Goal: Complete application form

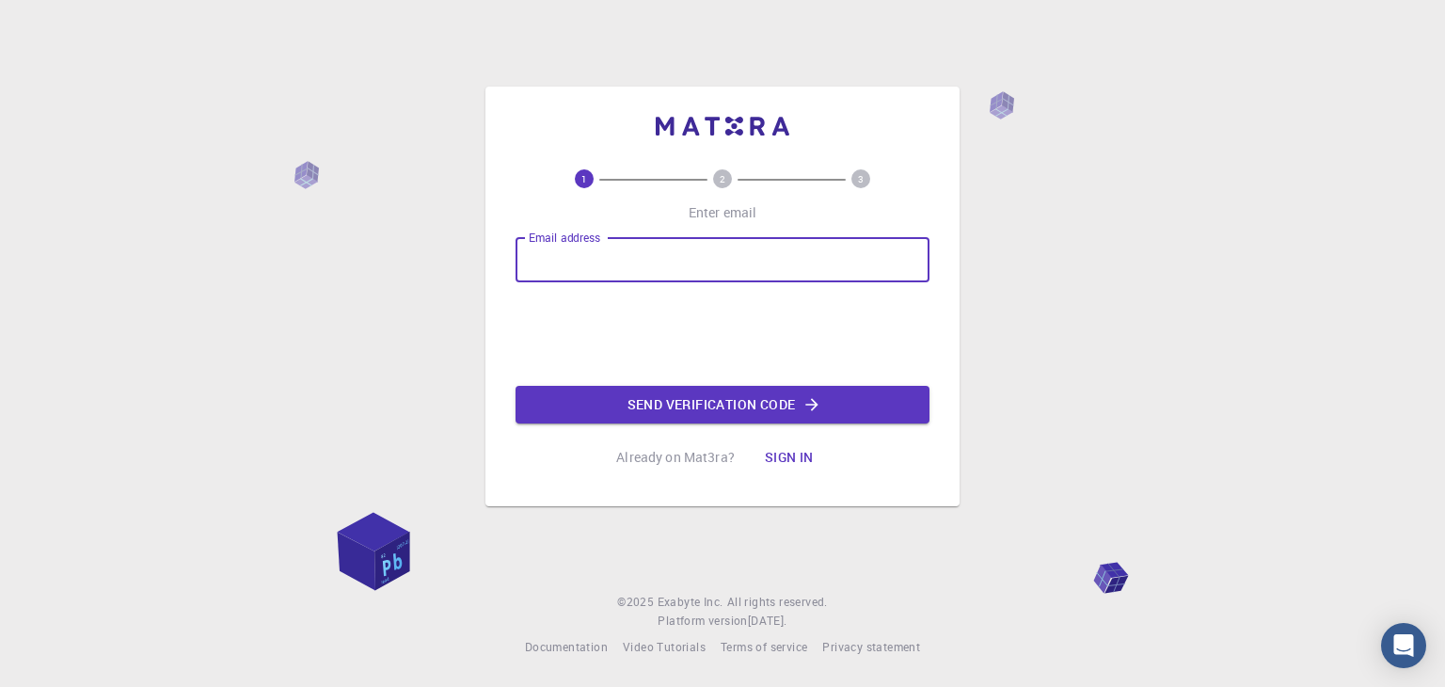
type input "[EMAIL_ADDRESS][DOMAIN_NAME]"
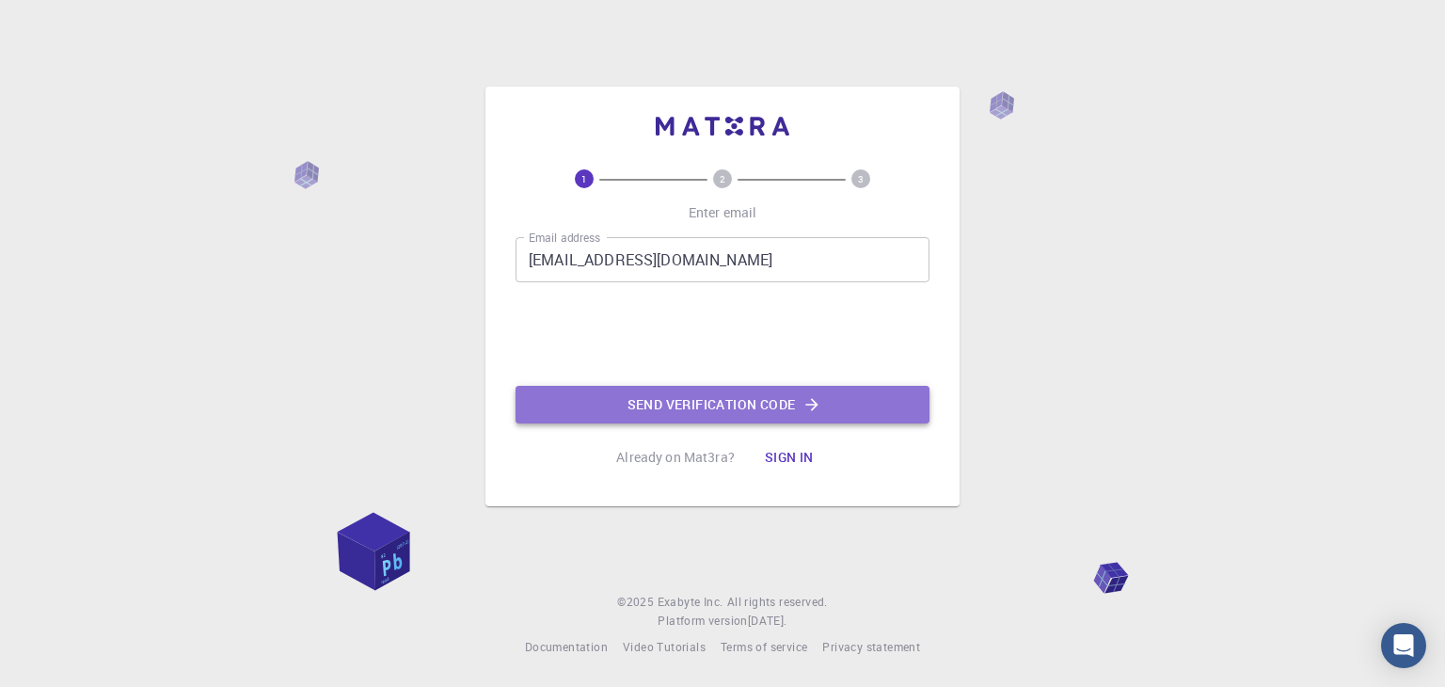
click at [651, 401] on button "Send verification code" at bounding box center [723, 405] width 414 height 38
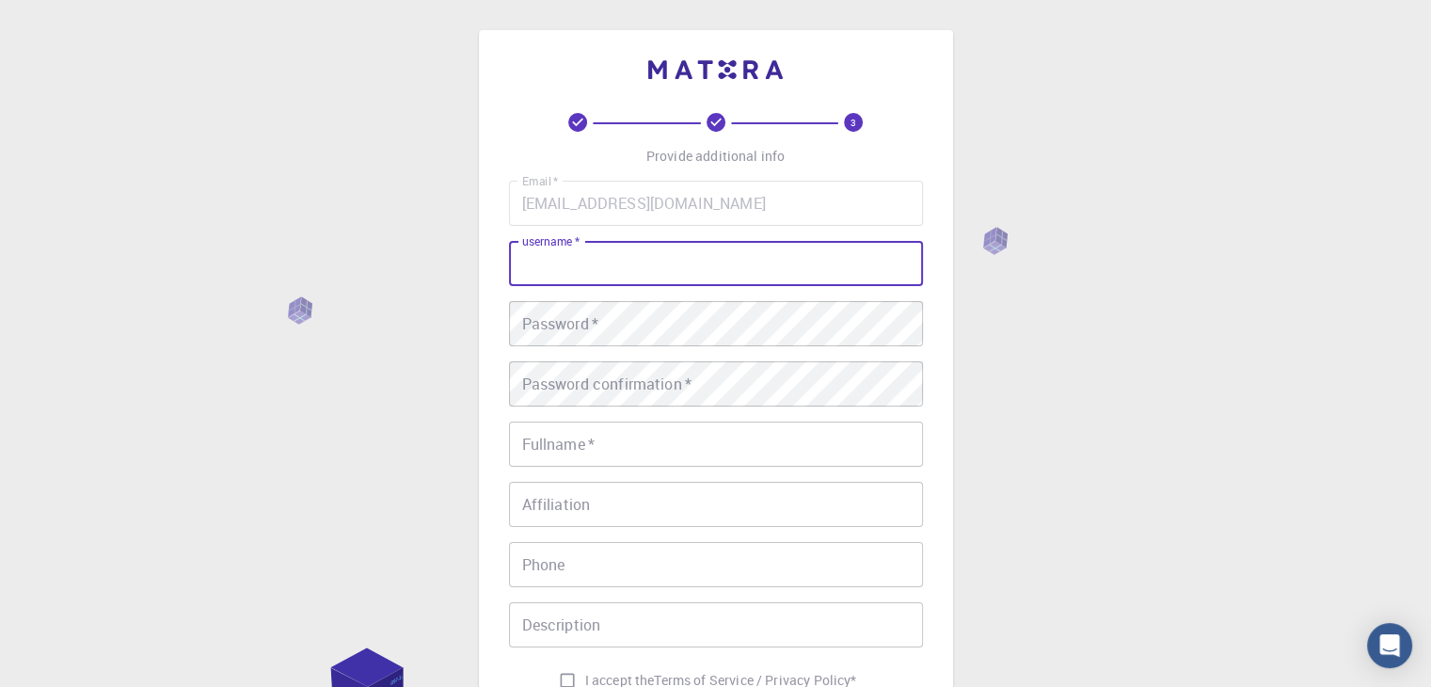
click at [658, 262] on input "username   *" at bounding box center [716, 263] width 414 height 45
type input "harsh365"
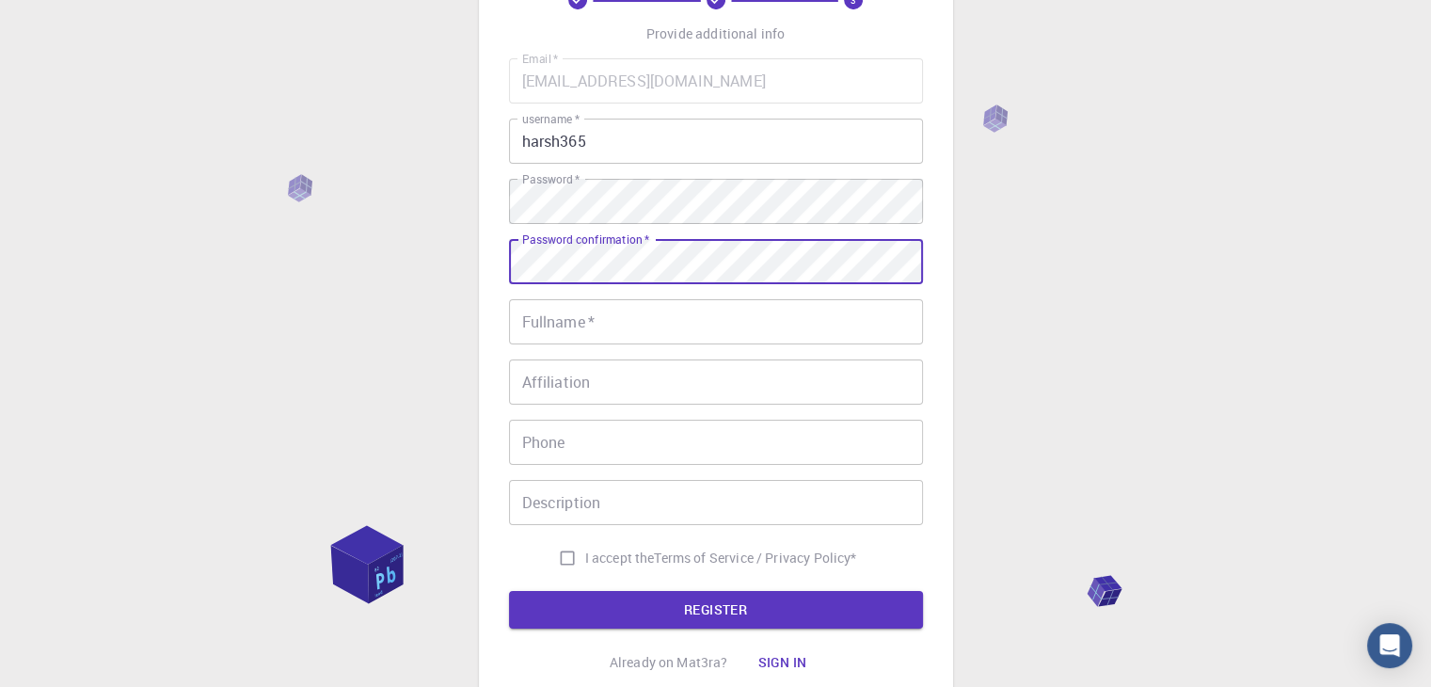
scroll to position [124, 0]
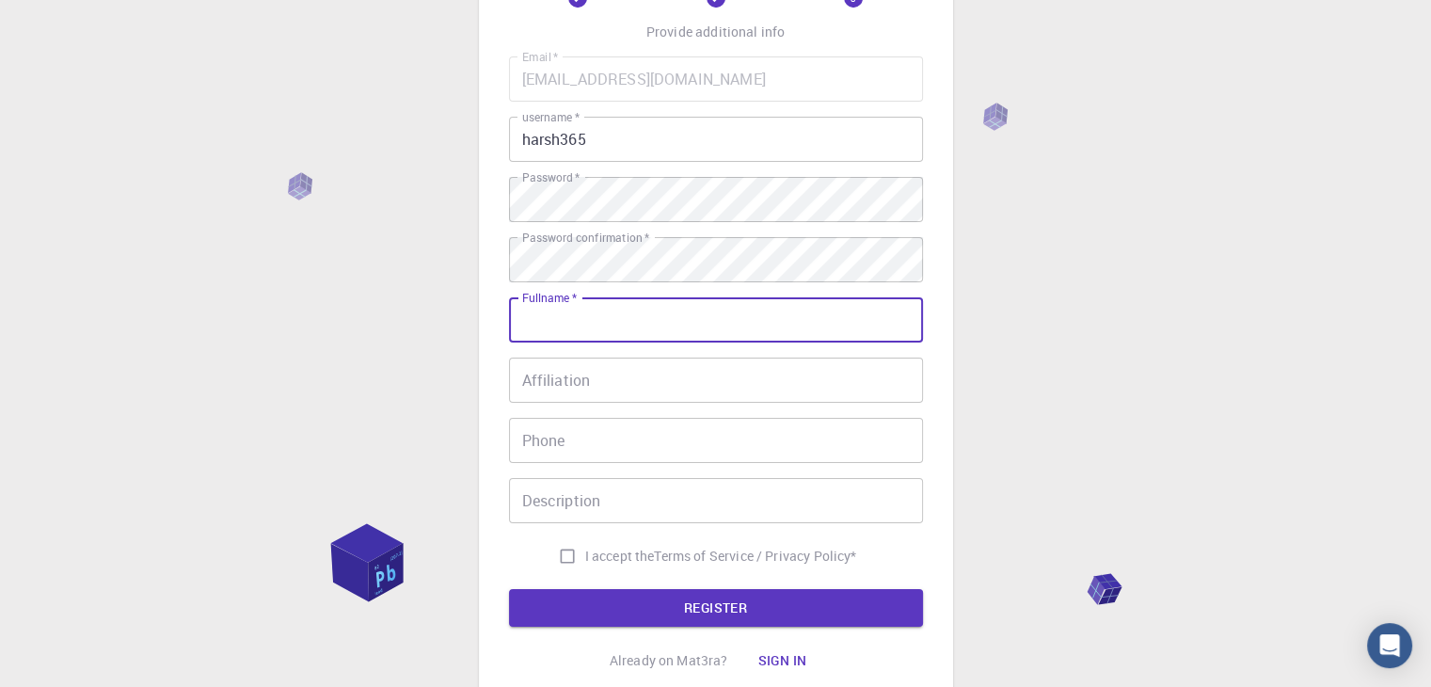
click at [606, 320] on input "Fullname   *" at bounding box center [716, 319] width 414 height 45
type input "[PERSON_NAME]"
click at [564, 389] on input "Affiliation" at bounding box center [716, 379] width 414 height 45
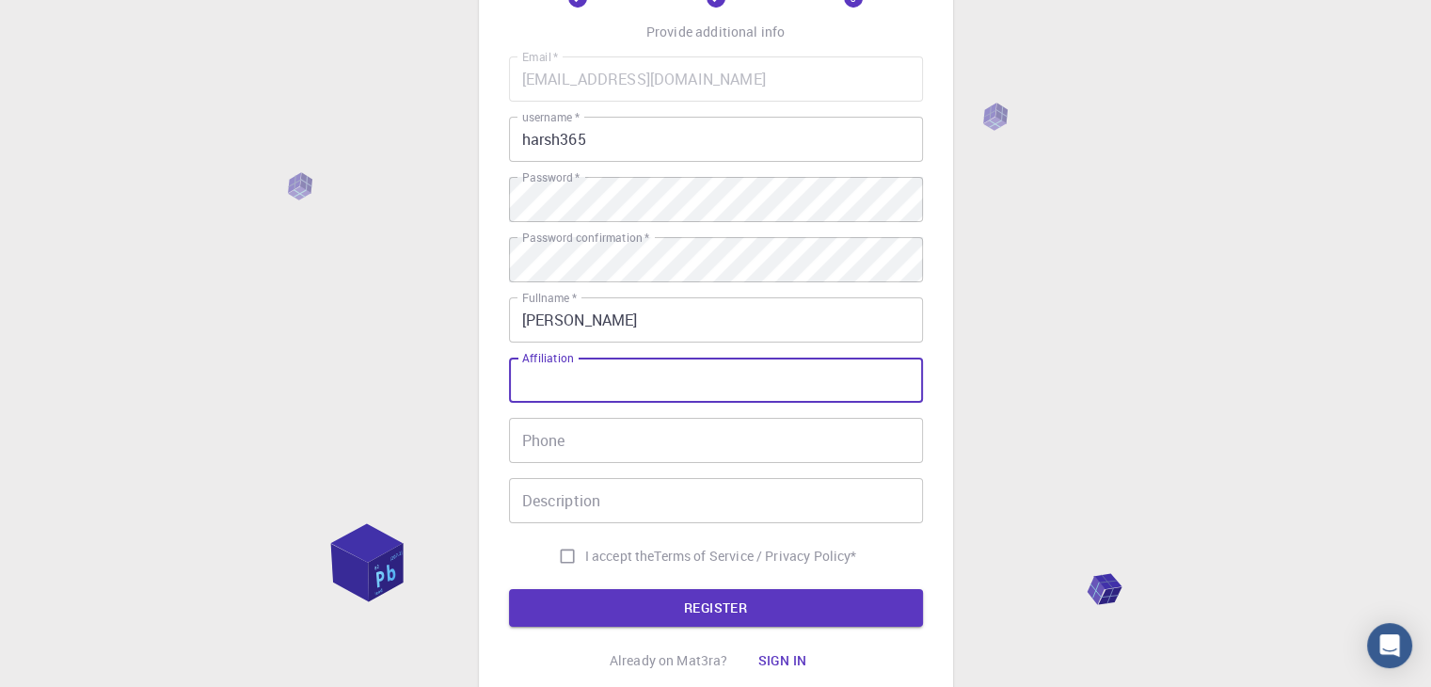
click at [564, 389] on input "Affiliation" at bounding box center [716, 379] width 414 height 45
type input "KMCLU"
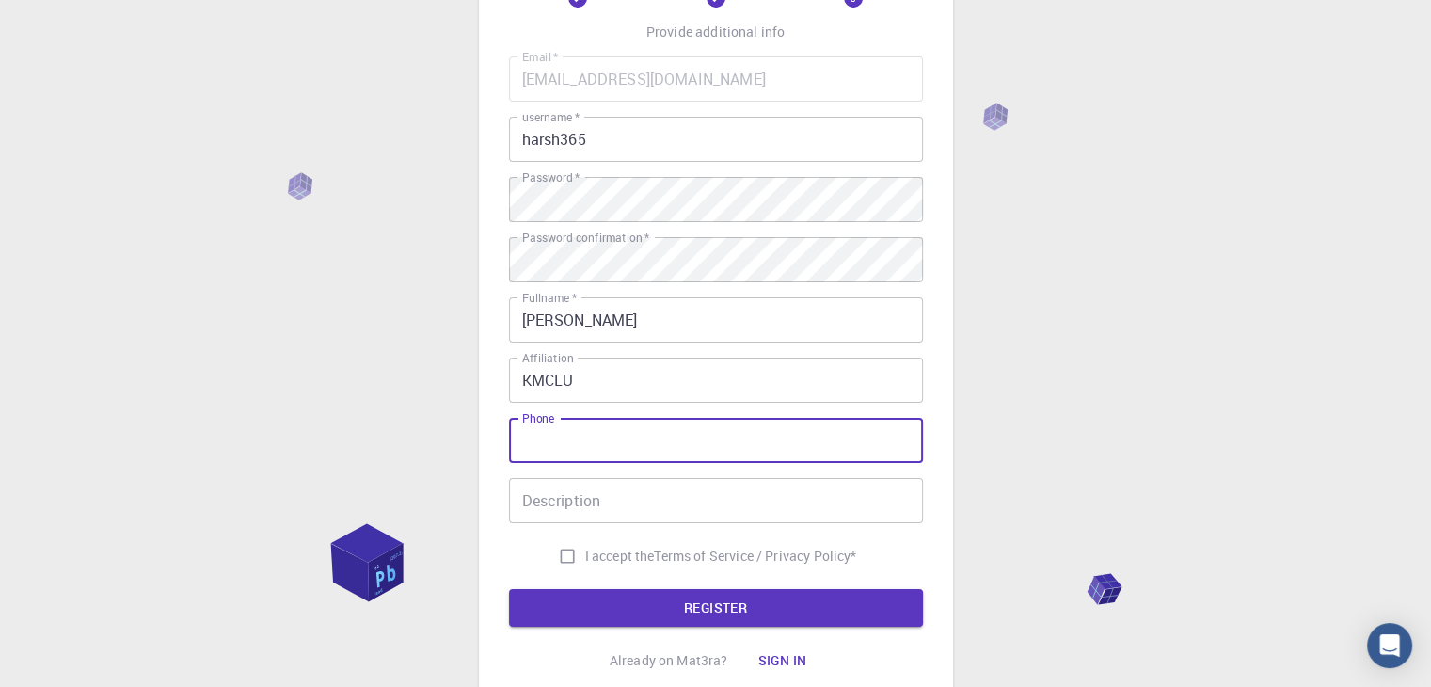
click at [577, 434] on input "Phone" at bounding box center [716, 440] width 414 height 45
type input "6394938109"
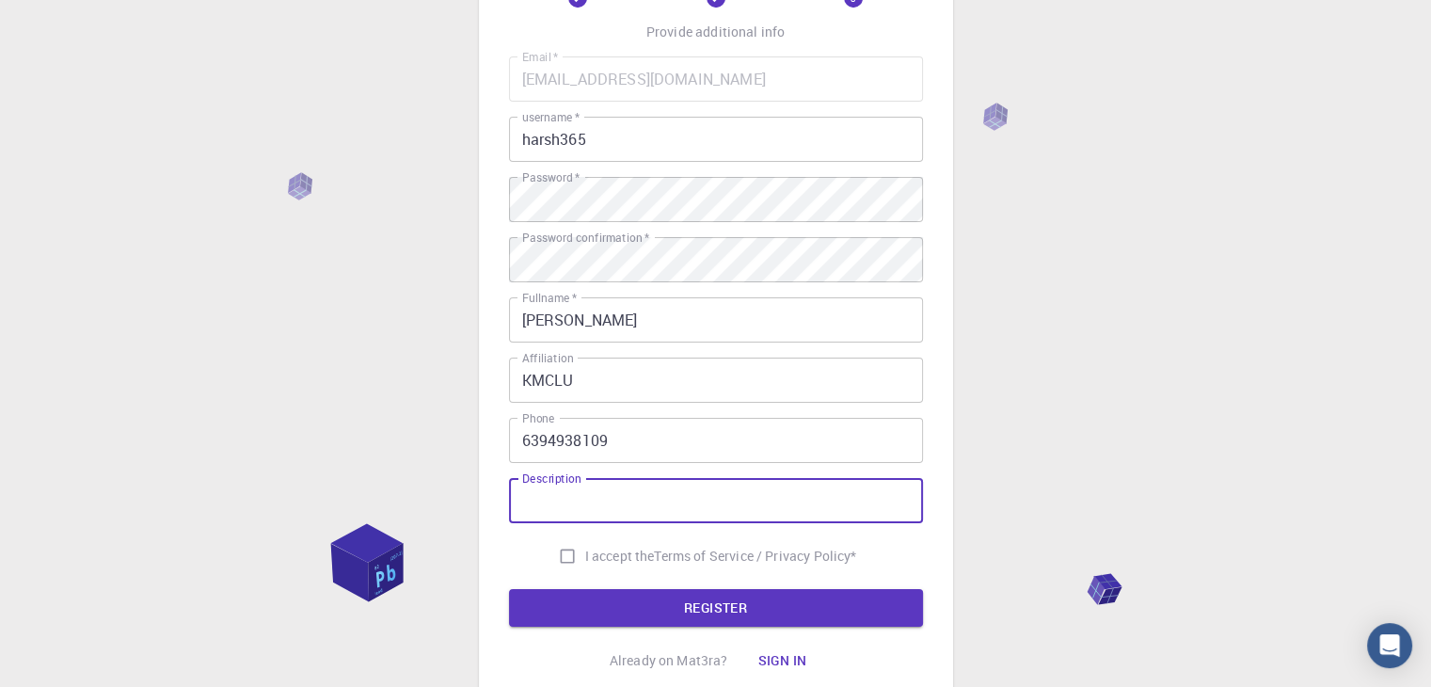
click at [594, 505] on input "Description" at bounding box center [716, 500] width 414 height 45
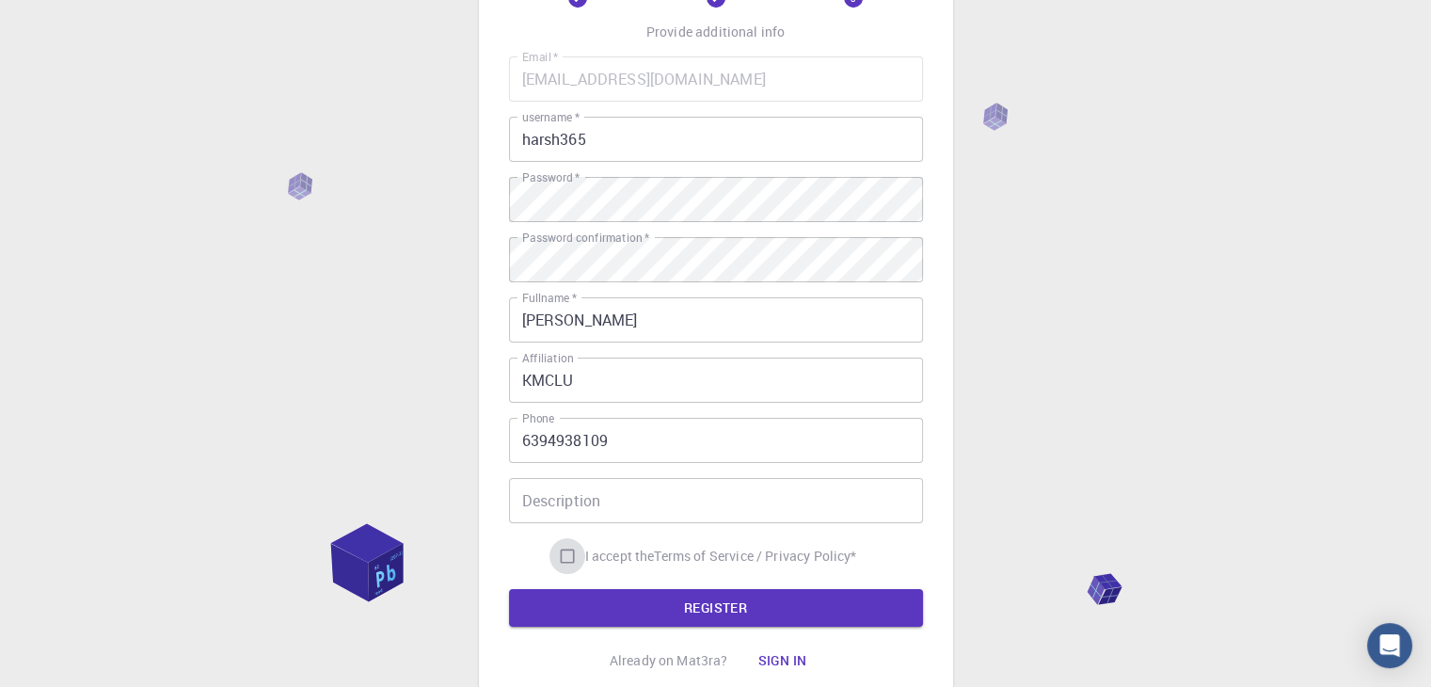
click at [566, 561] on input "I accept the Terms of Service / Privacy Policy *" at bounding box center [567, 556] width 36 height 36
checkbox input "true"
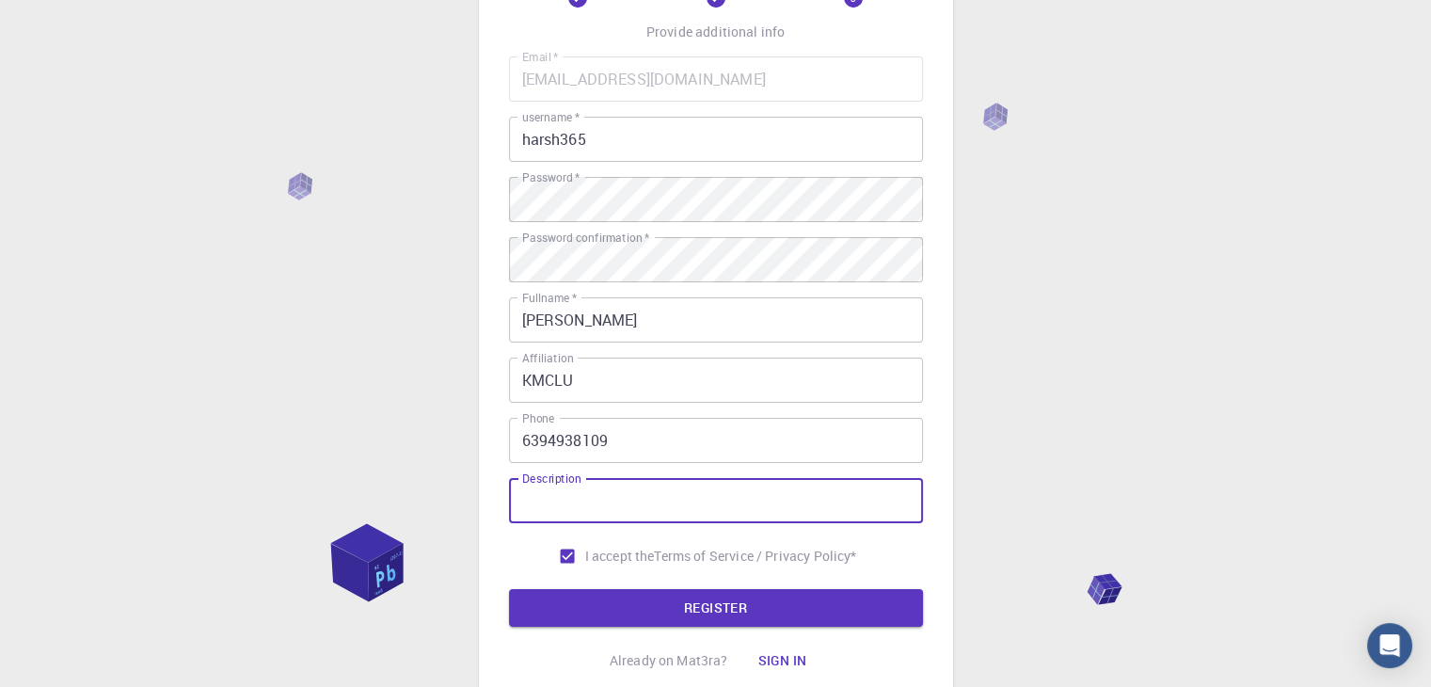
click at [559, 505] on input "Description" at bounding box center [716, 500] width 414 height 45
type input "I want this for learning"
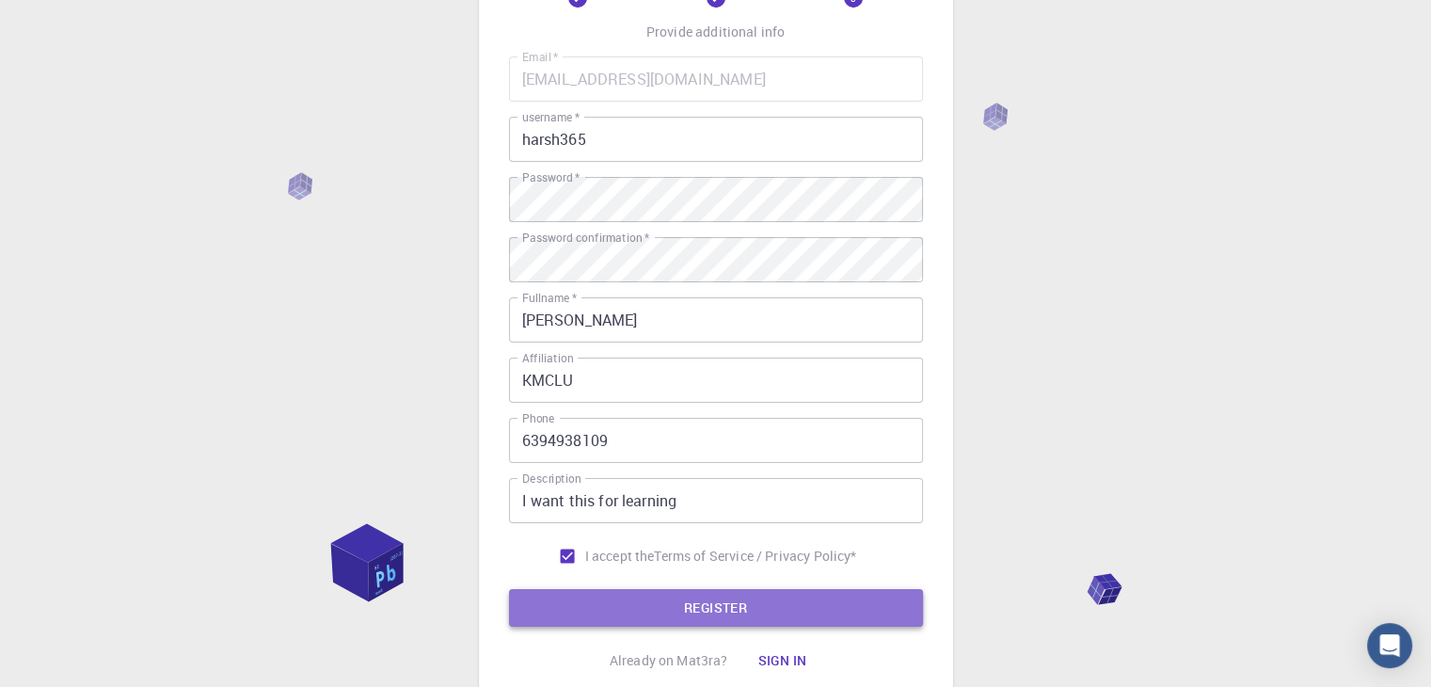
click at [637, 619] on button "REGISTER" at bounding box center [716, 608] width 414 height 38
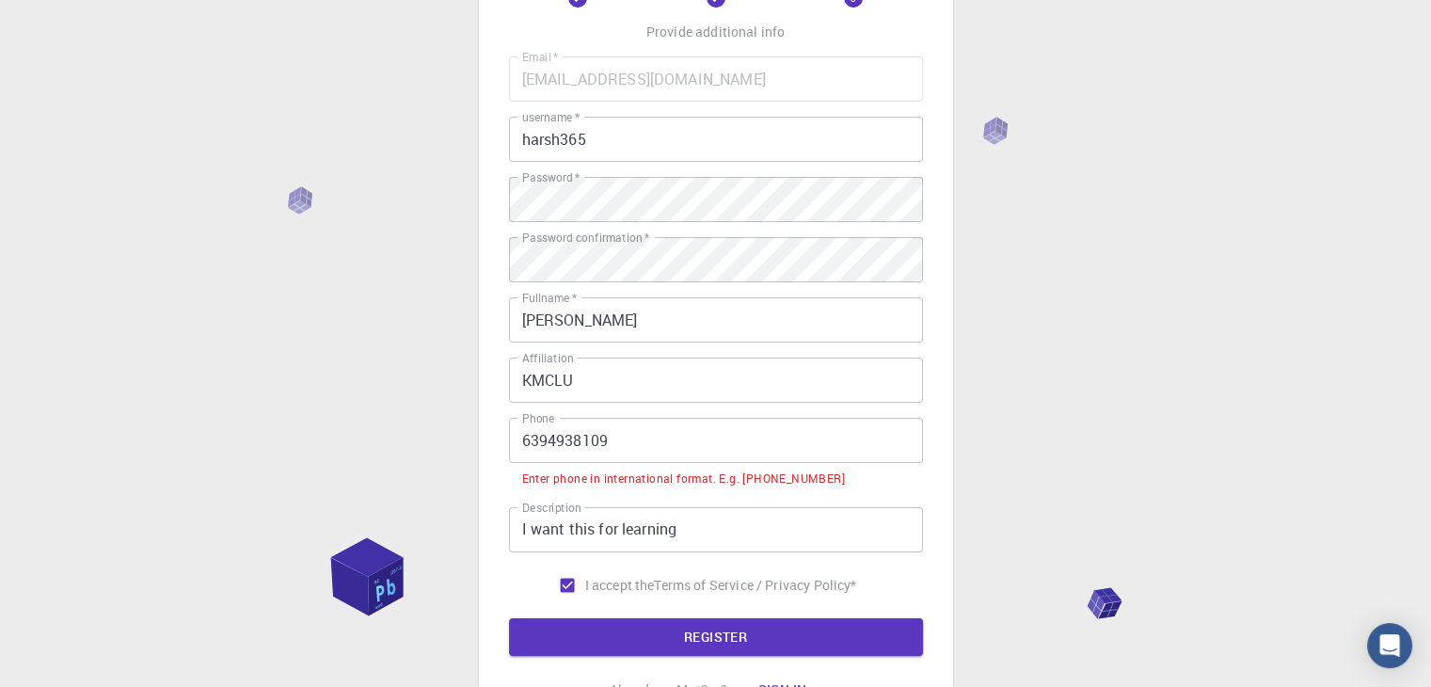
click at [651, 450] on input "6394938109" at bounding box center [716, 440] width 414 height 45
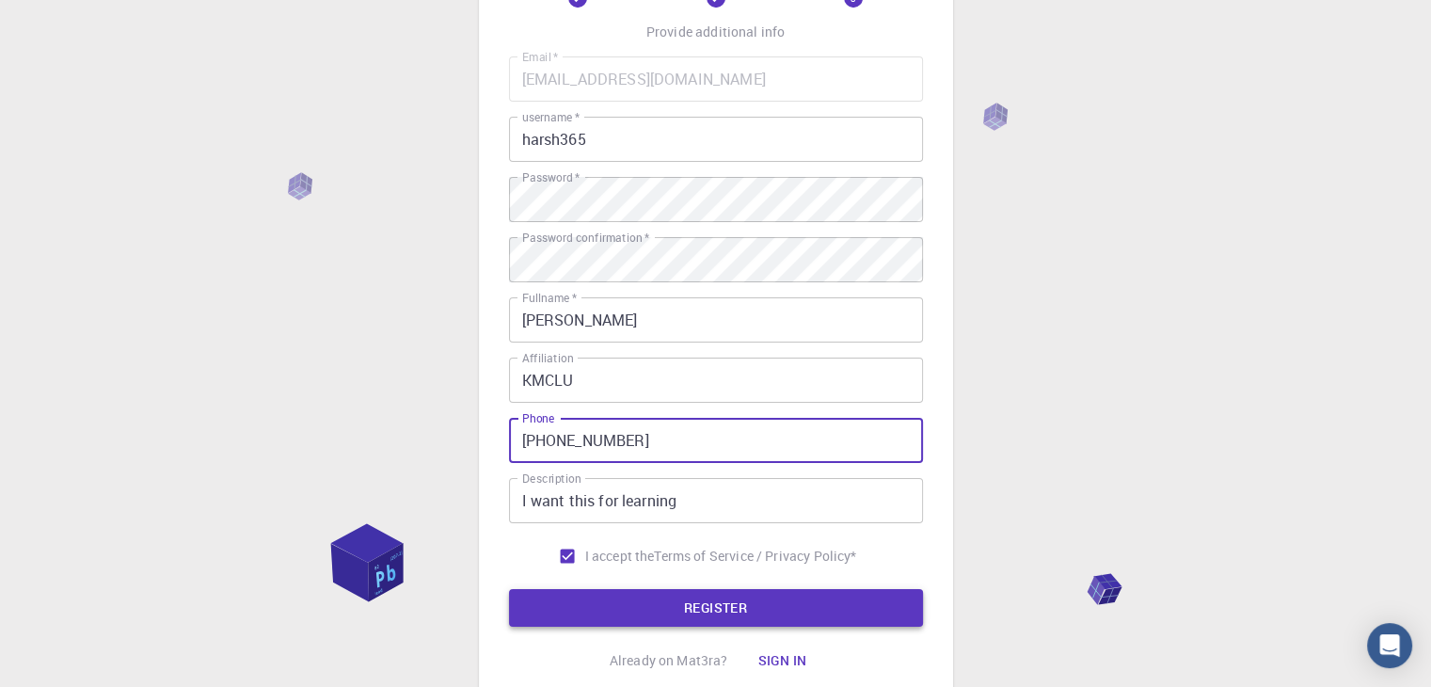
type input "[PHONE_NUMBER]"
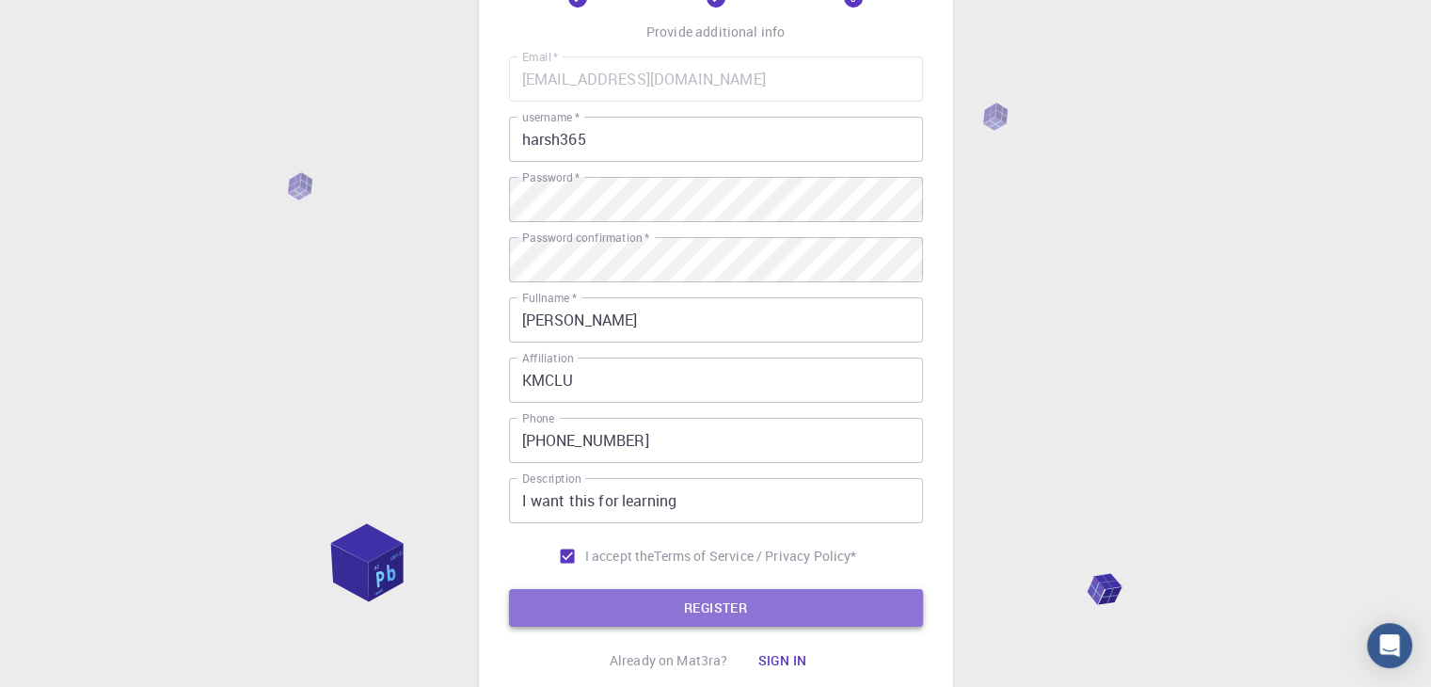
click at [661, 593] on button "REGISTER" at bounding box center [716, 608] width 414 height 38
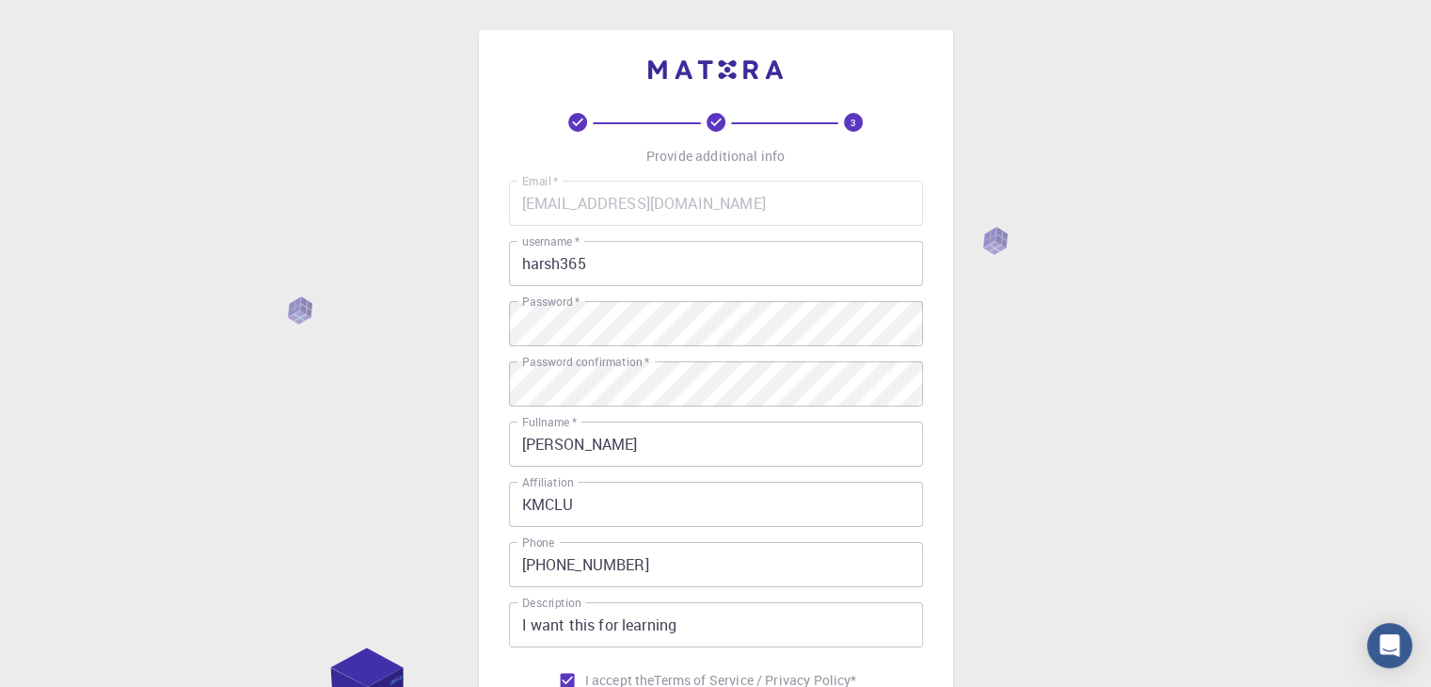
scroll to position [271, 0]
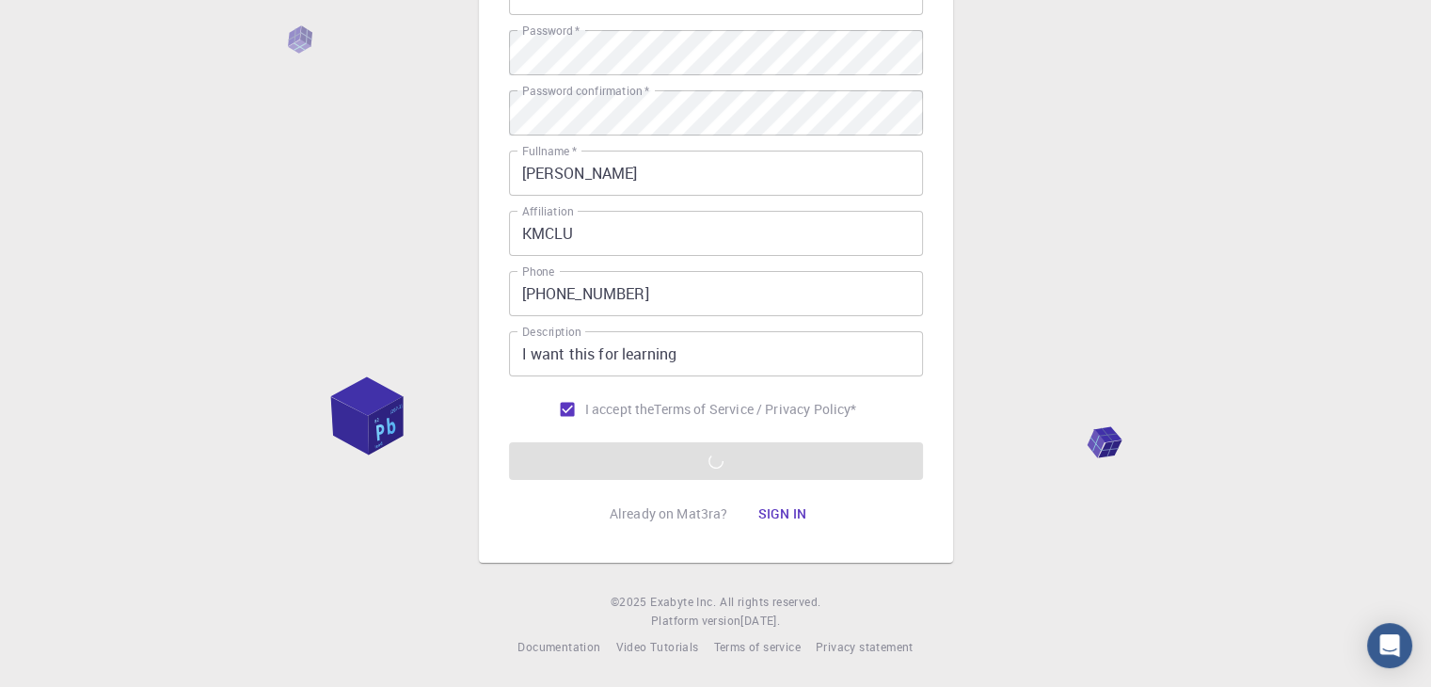
click at [1168, 257] on div "3 Provide additional info Email   * [EMAIL_ADDRESS][DOMAIN_NAME] Email   * user…" at bounding box center [715, 208] width 1431 height 958
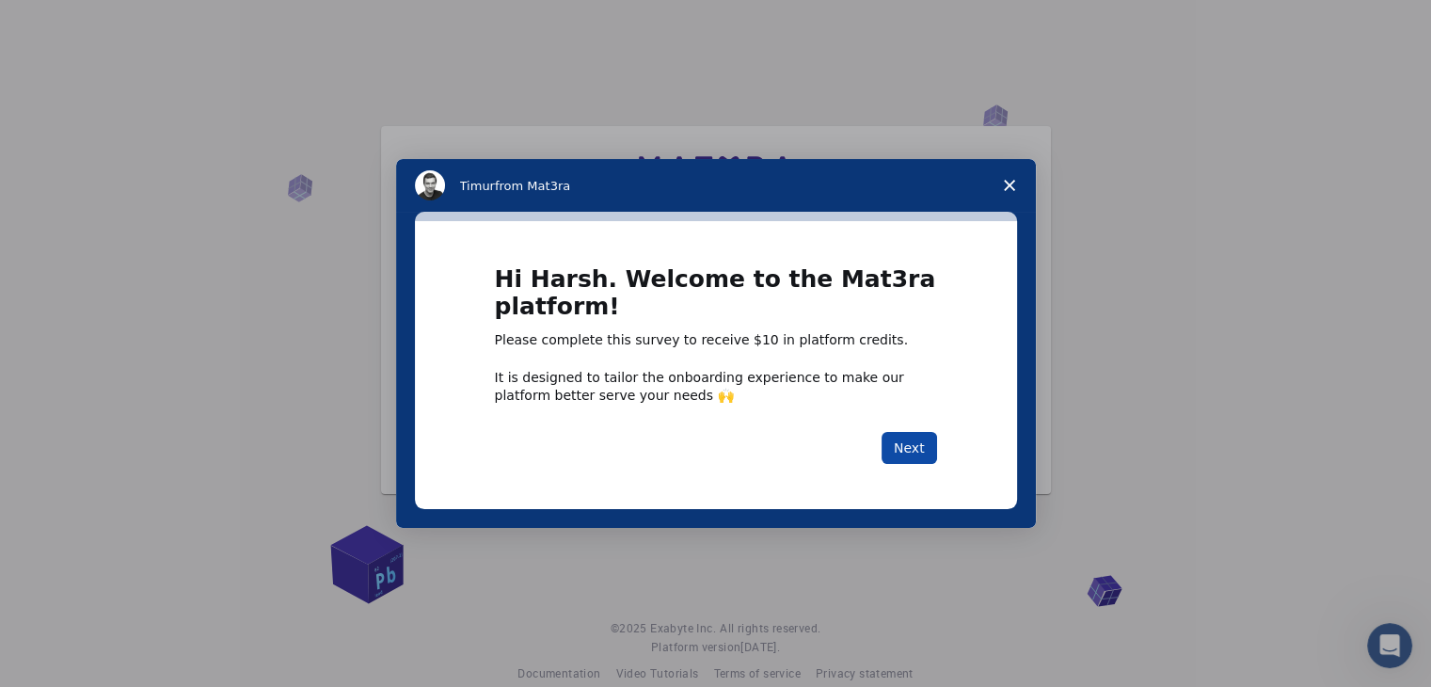
click at [911, 436] on button "Next" at bounding box center [910, 448] width 56 height 32
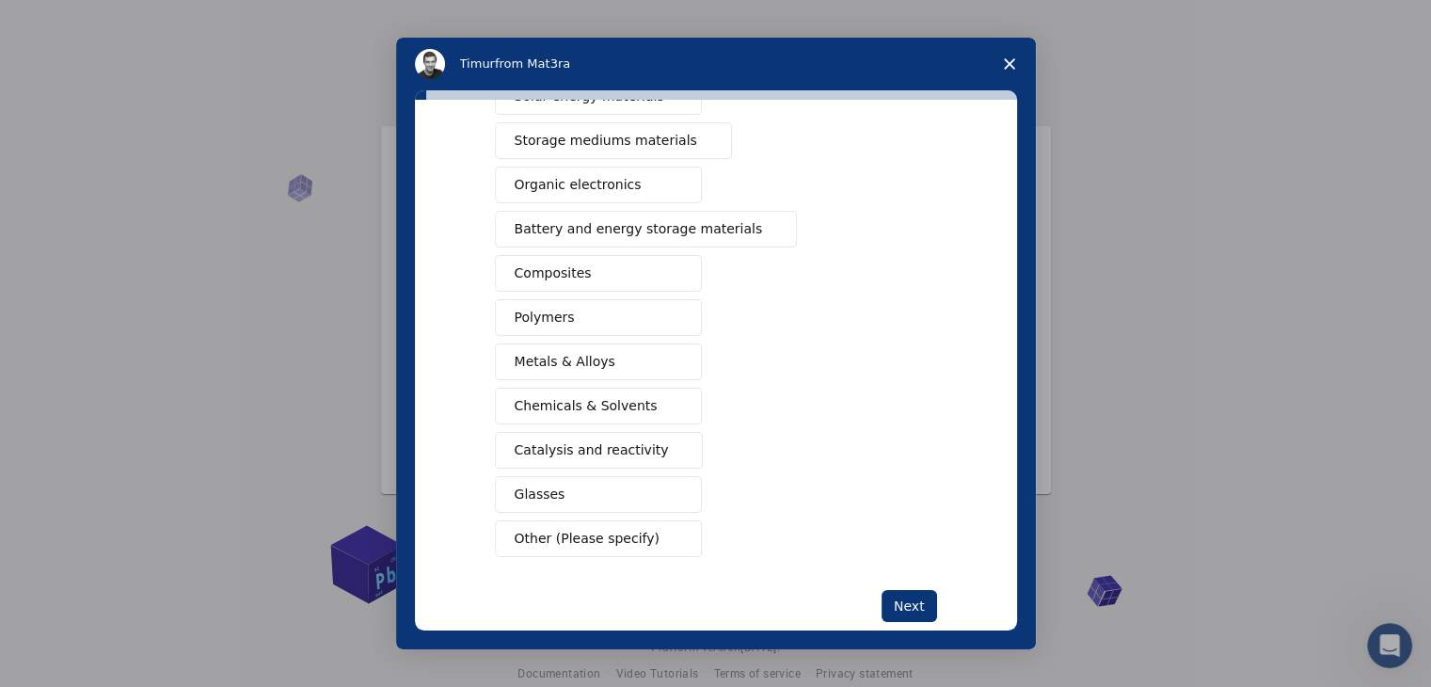
scroll to position [184, 0]
click at [557, 362] on span "Metals & Alloys" at bounding box center [565, 362] width 101 height 20
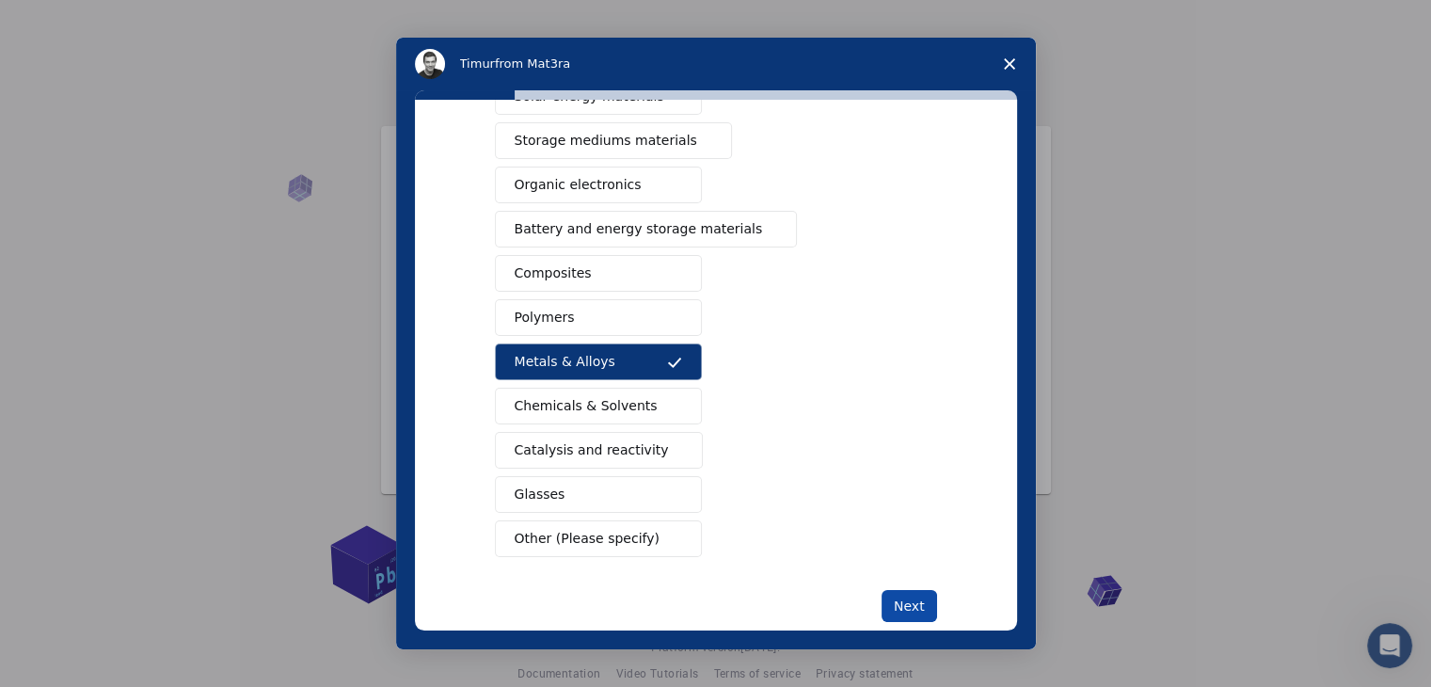
click at [909, 596] on button "Next" at bounding box center [910, 606] width 56 height 32
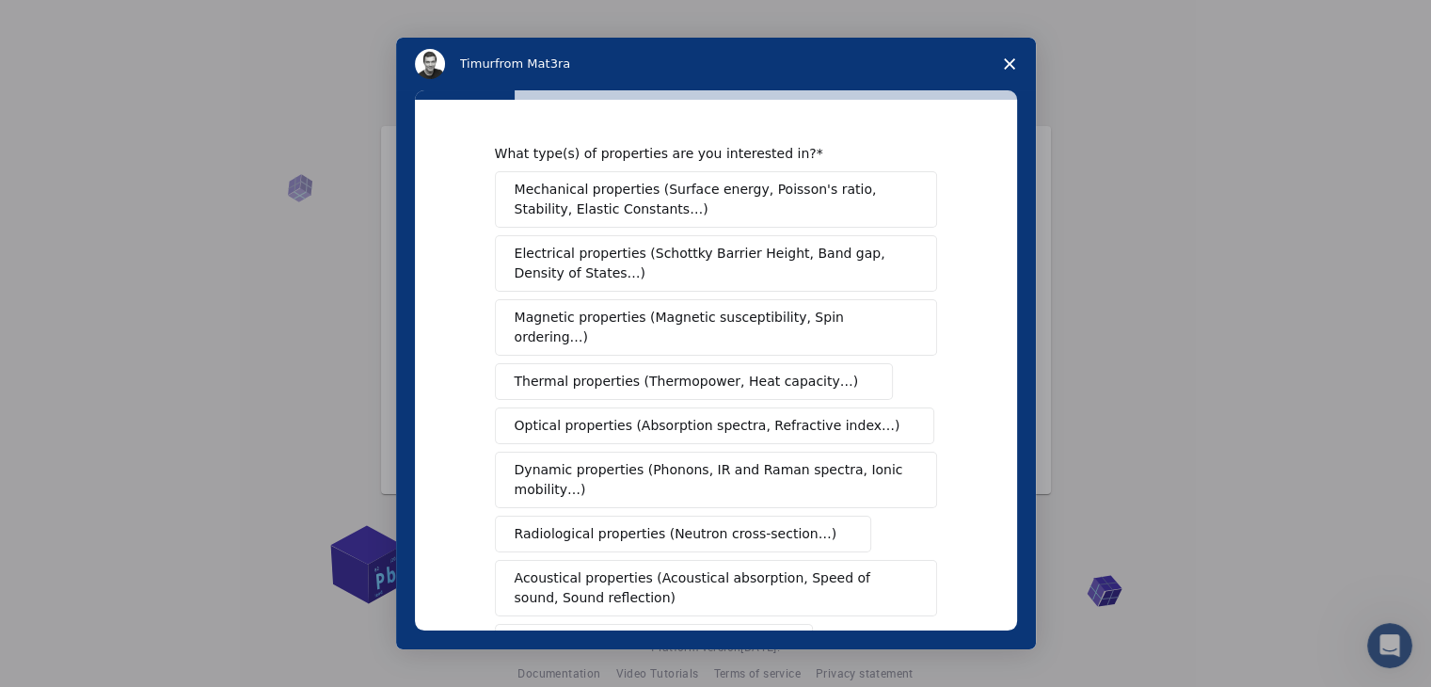
scroll to position [314, 0]
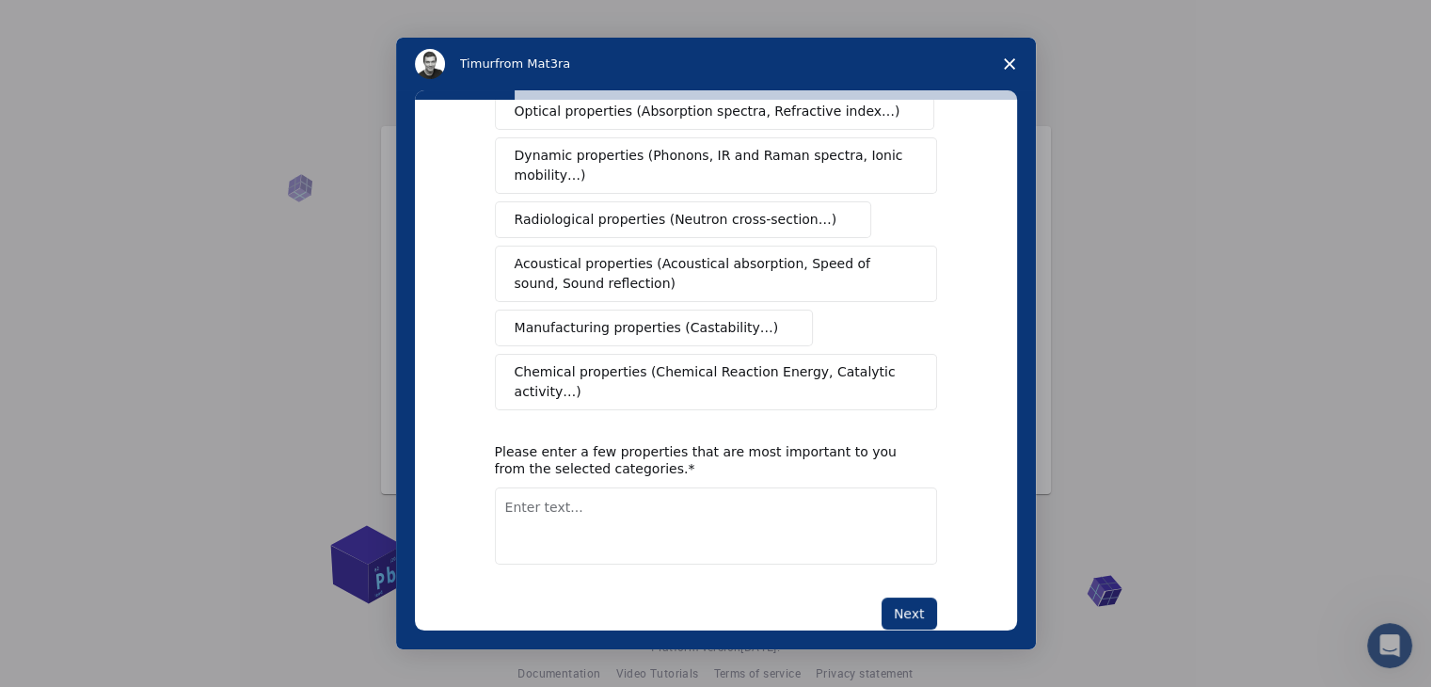
click at [592, 318] on span "Manufacturing properties (Castability…)" at bounding box center [647, 328] width 264 height 20
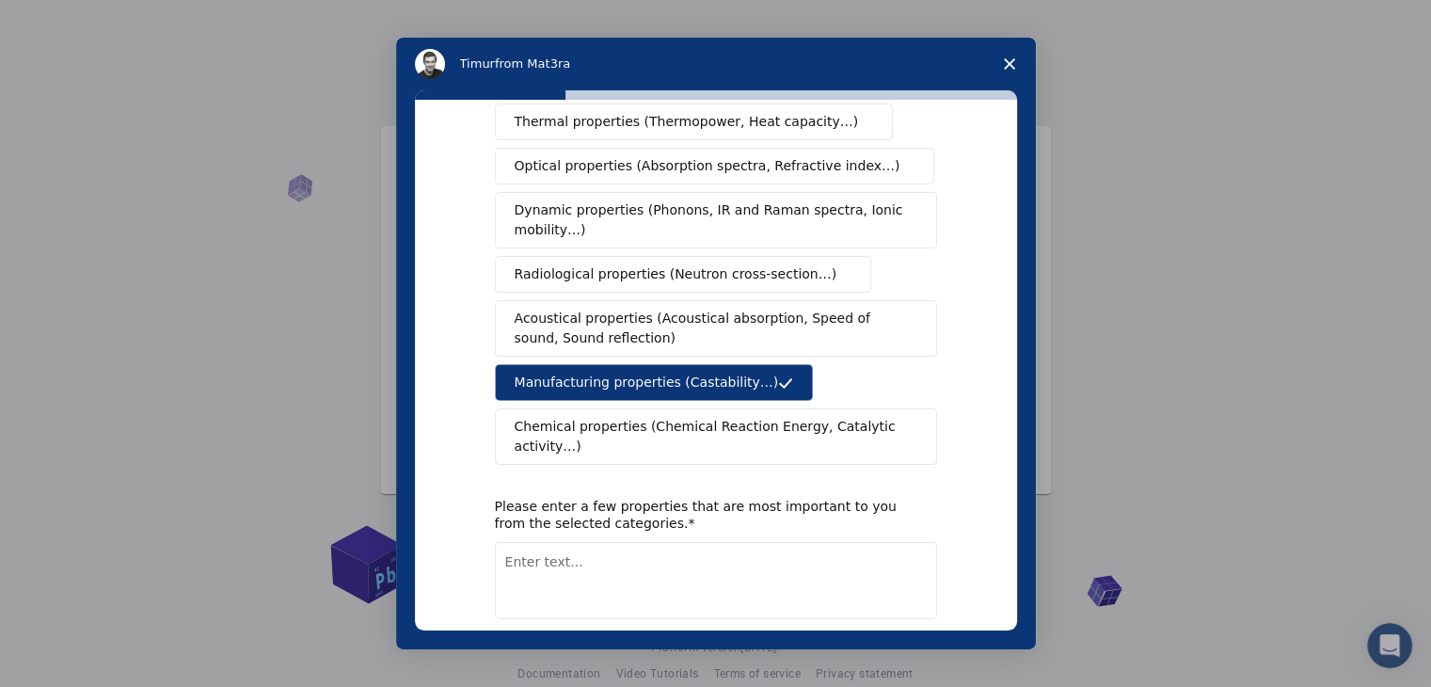
scroll to position [258, 0]
click at [674, 202] on span "Dynamic properties (Phonons, IR and Raman spectra, Ionic mobility…)" at bounding box center [710, 222] width 390 height 40
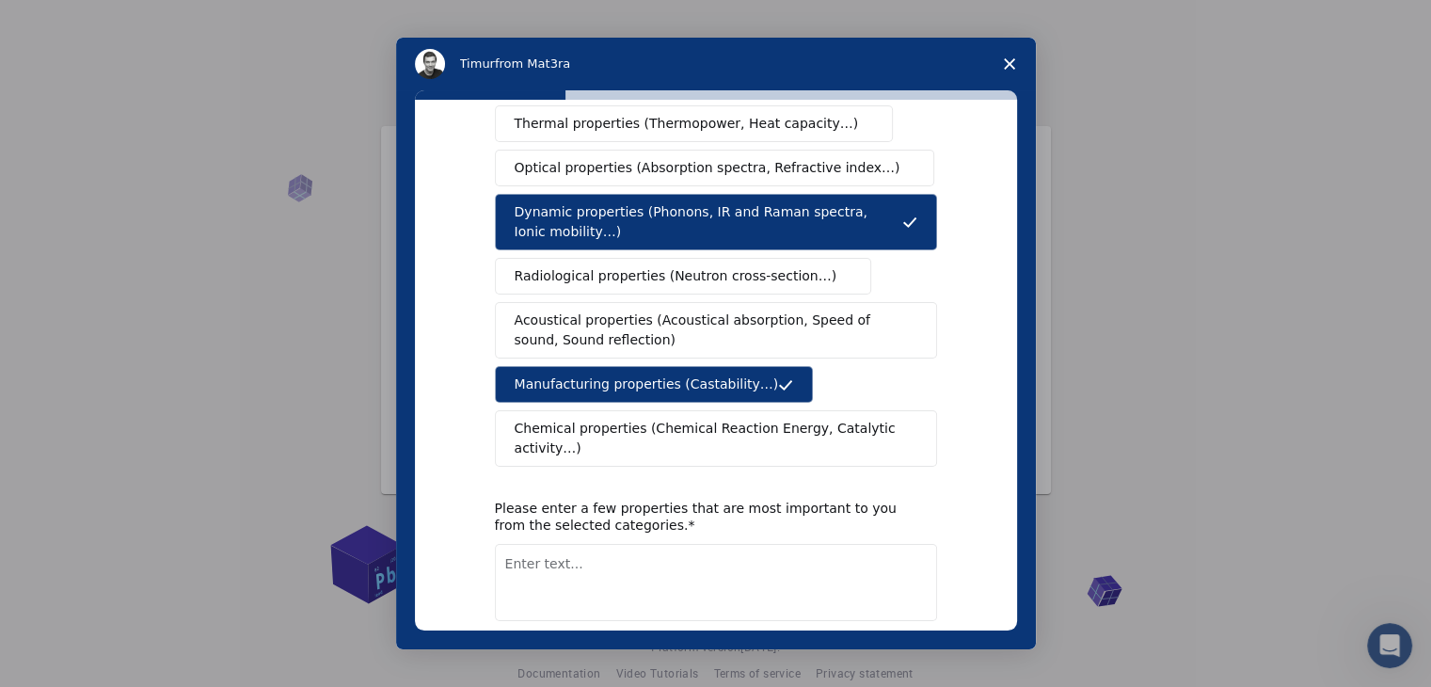
click at [674, 202] on span "Dynamic properties (Phonons, IR and Raman spectra, Ionic mobility…)" at bounding box center [709, 222] width 388 height 40
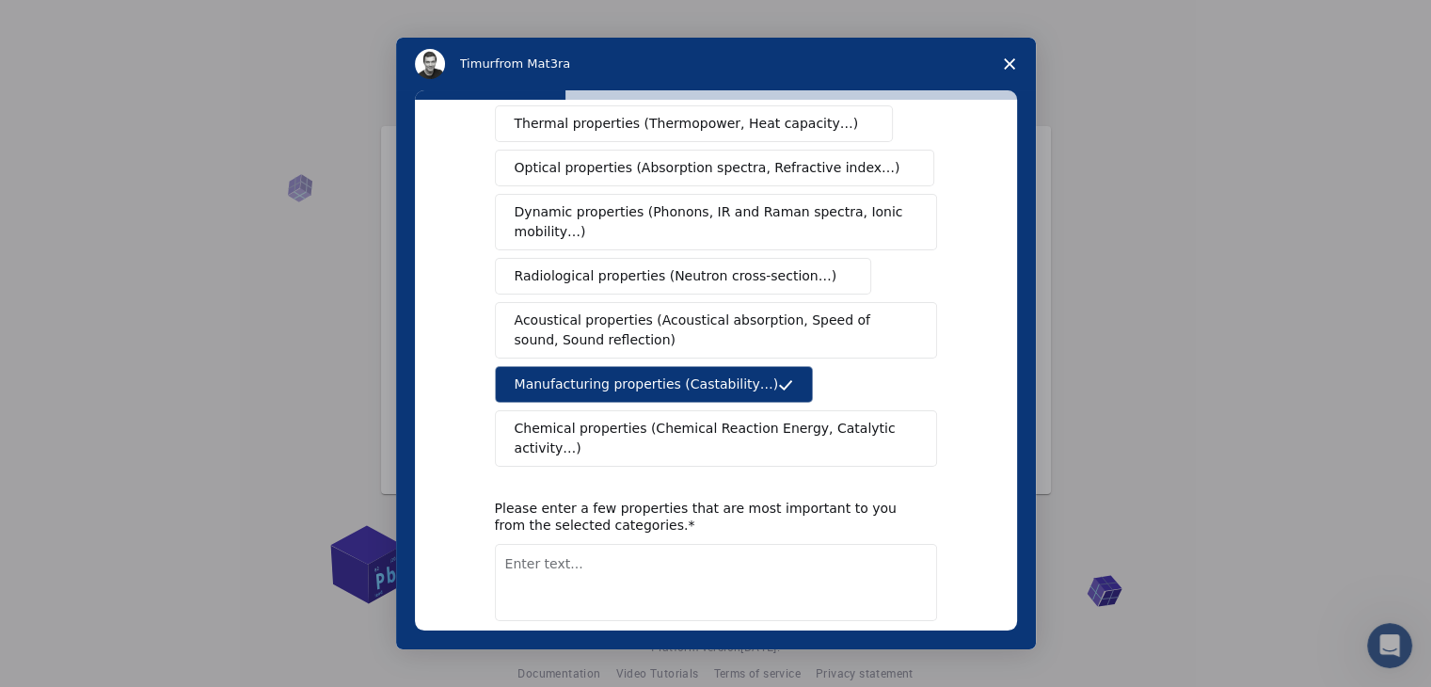
click at [908, 654] on button "Next" at bounding box center [910, 670] width 56 height 32
click at [757, 546] on textarea "Enter text..." at bounding box center [716, 582] width 442 height 77
type textarea "I"
type textarea "Metallic shape"
click at [903, 654] on button "Next" at bounding box center [910, 670] width 56 height 32
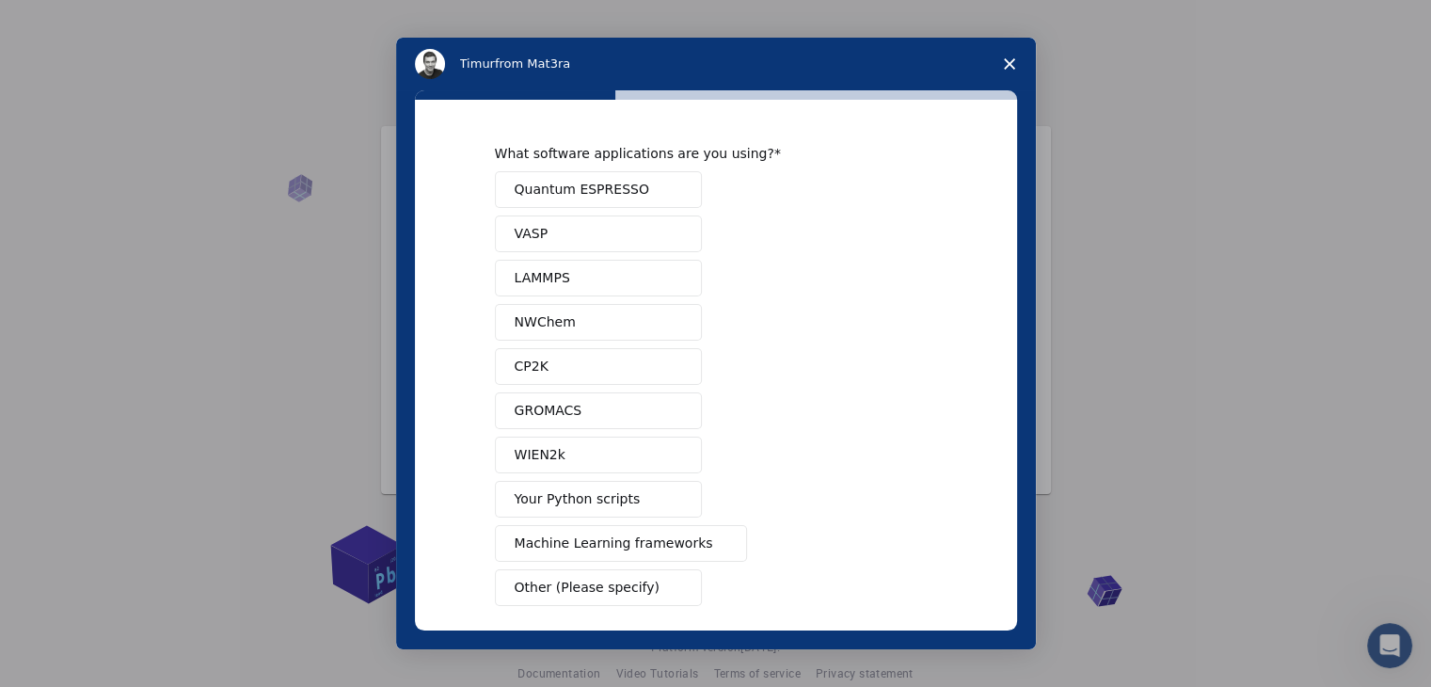
scroll to position [82, 0]
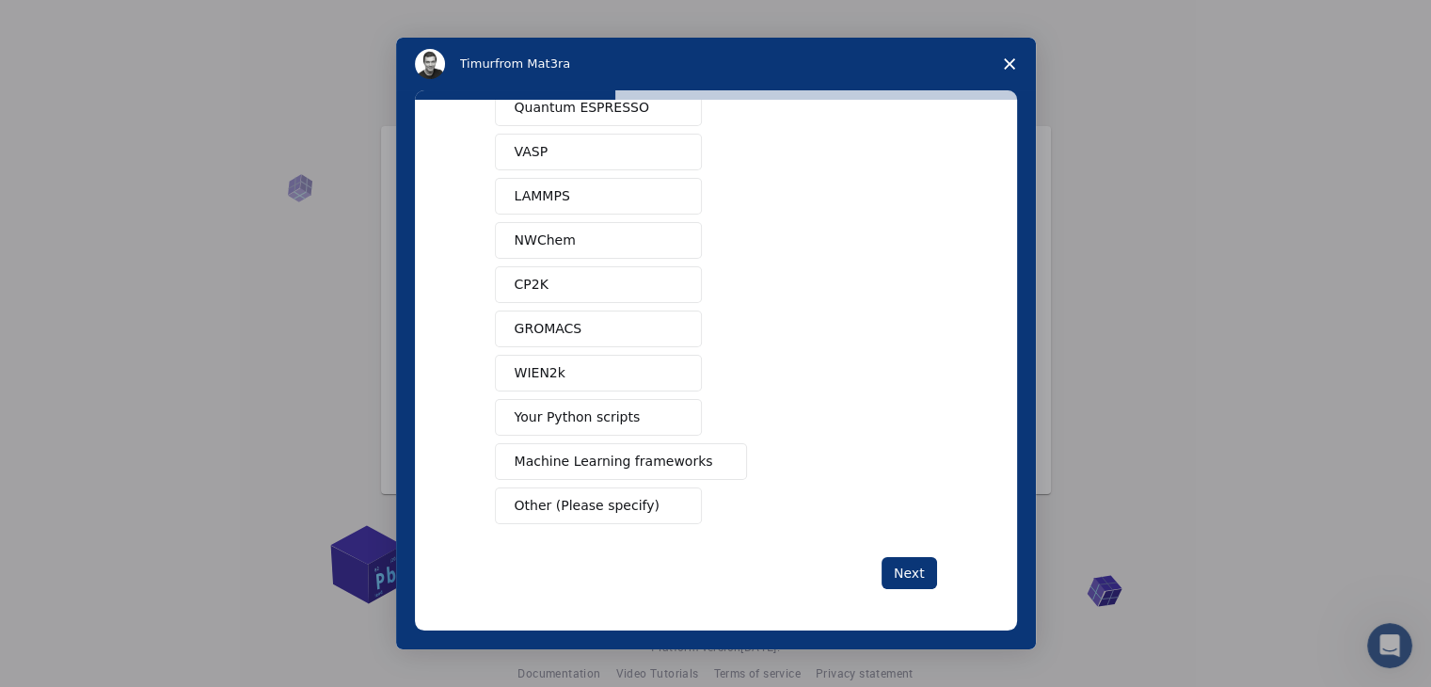
click at [580, 466] on span "Machine Learning frameworks" at bounding box center [614, 462] width 199 height 20
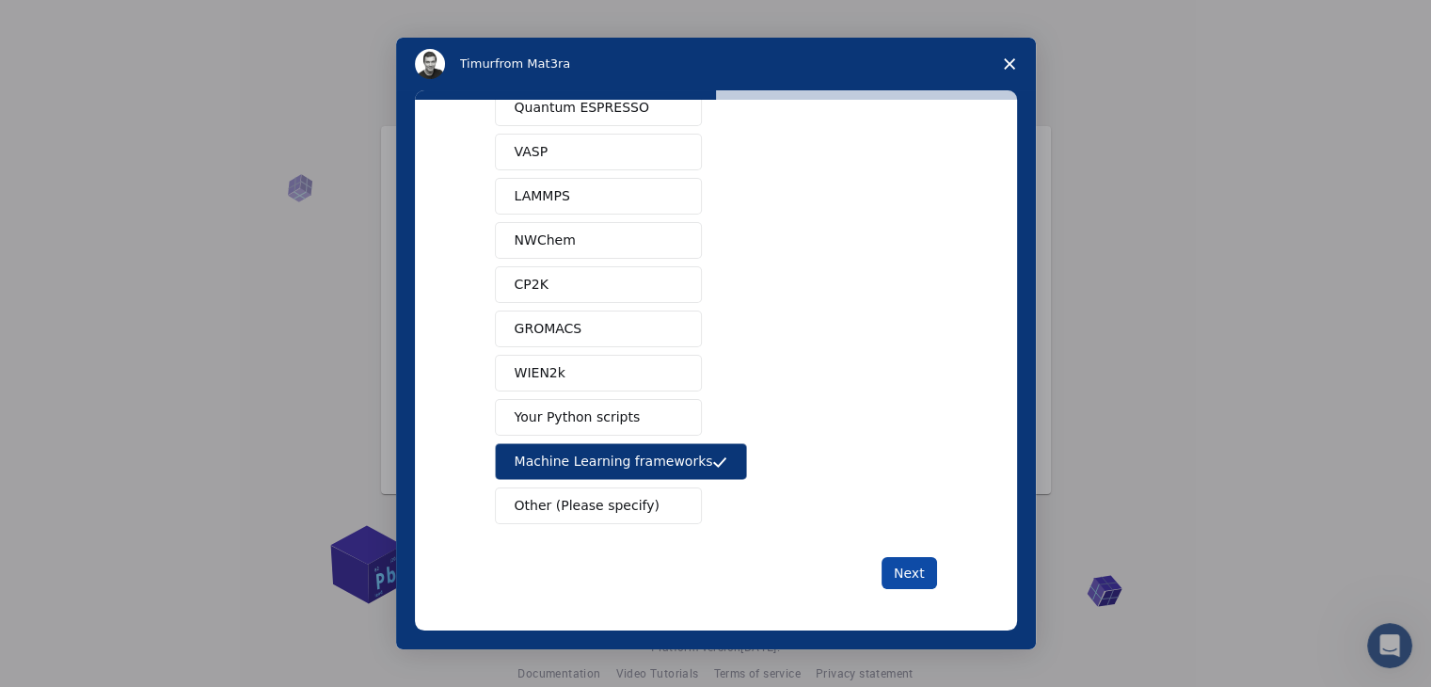
click at [882, 562] on button "Next" at bounding box center [910, 573] width 56 height 32
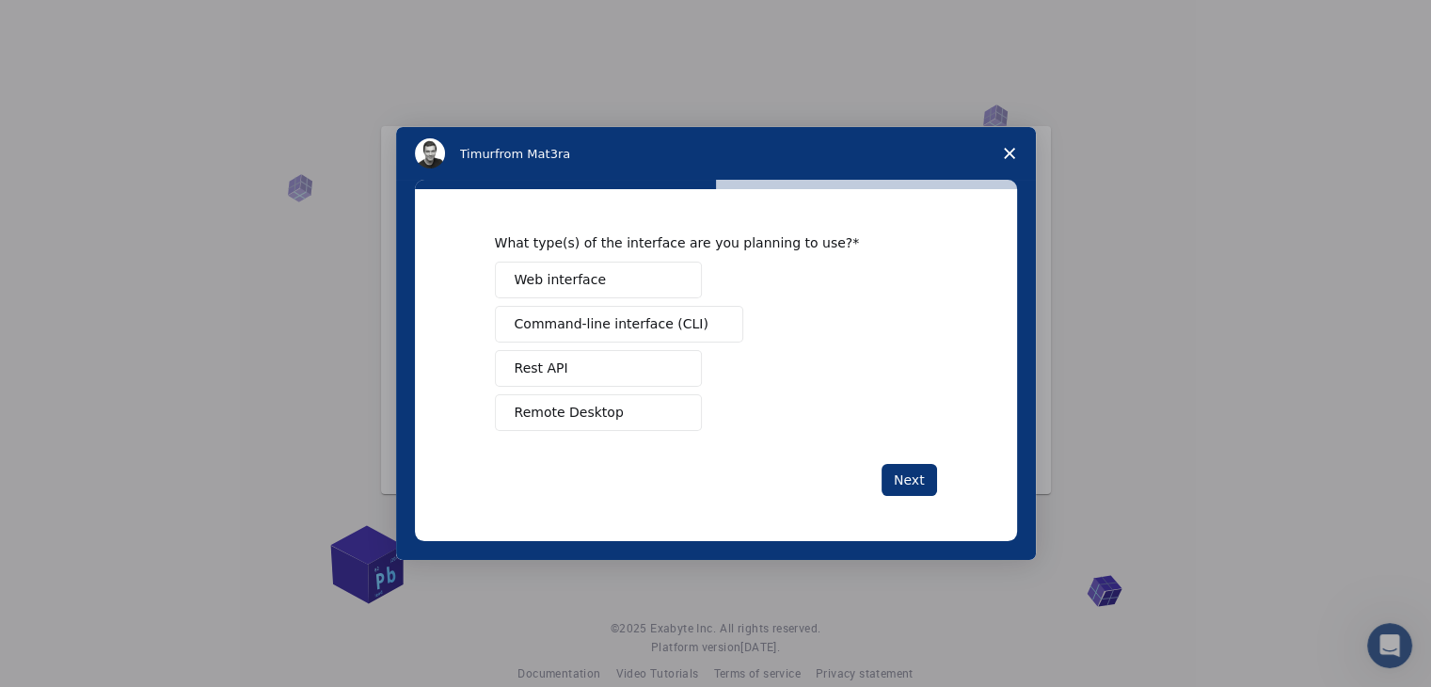
scroll to position [0, 0]
click at [594, 288] on span "Web interface" at bounding box center [560, 280] width 91 height 20
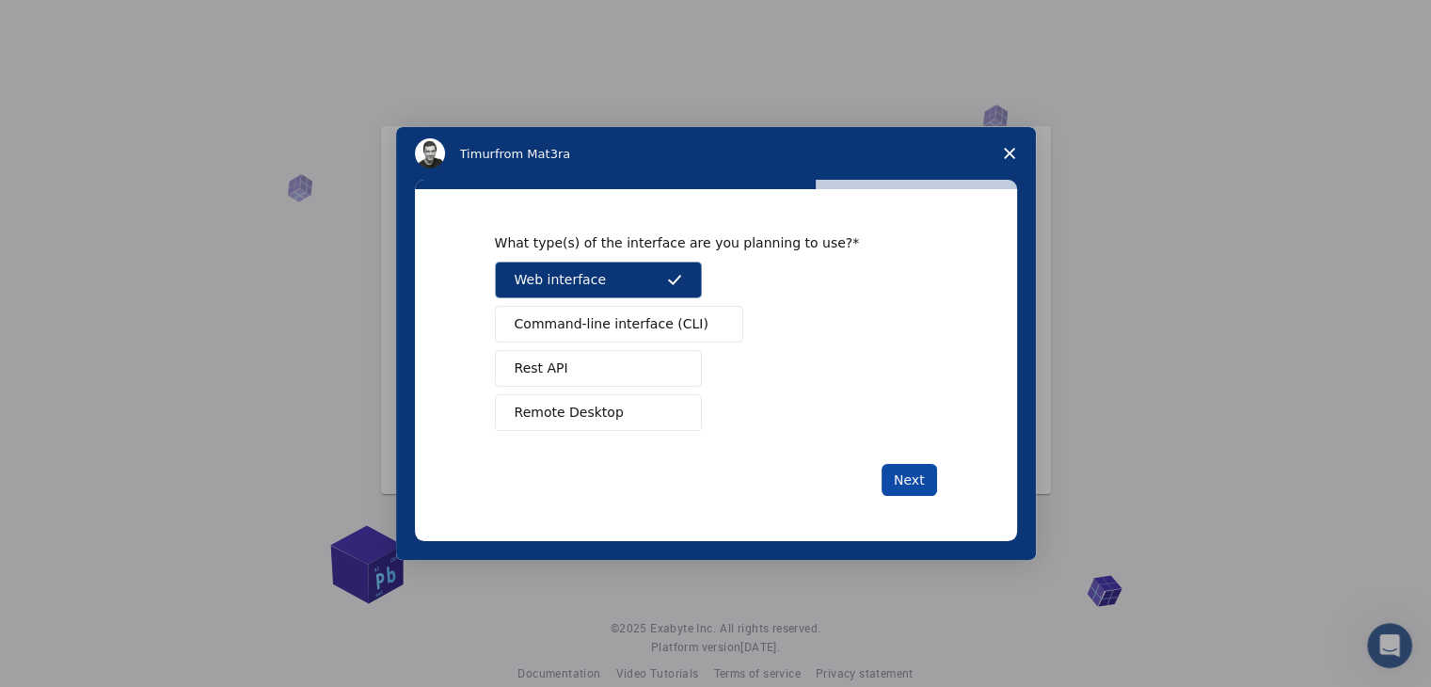
click at [907, 471] on button "Next" at bounding box center [910, 480] width 56 height 32
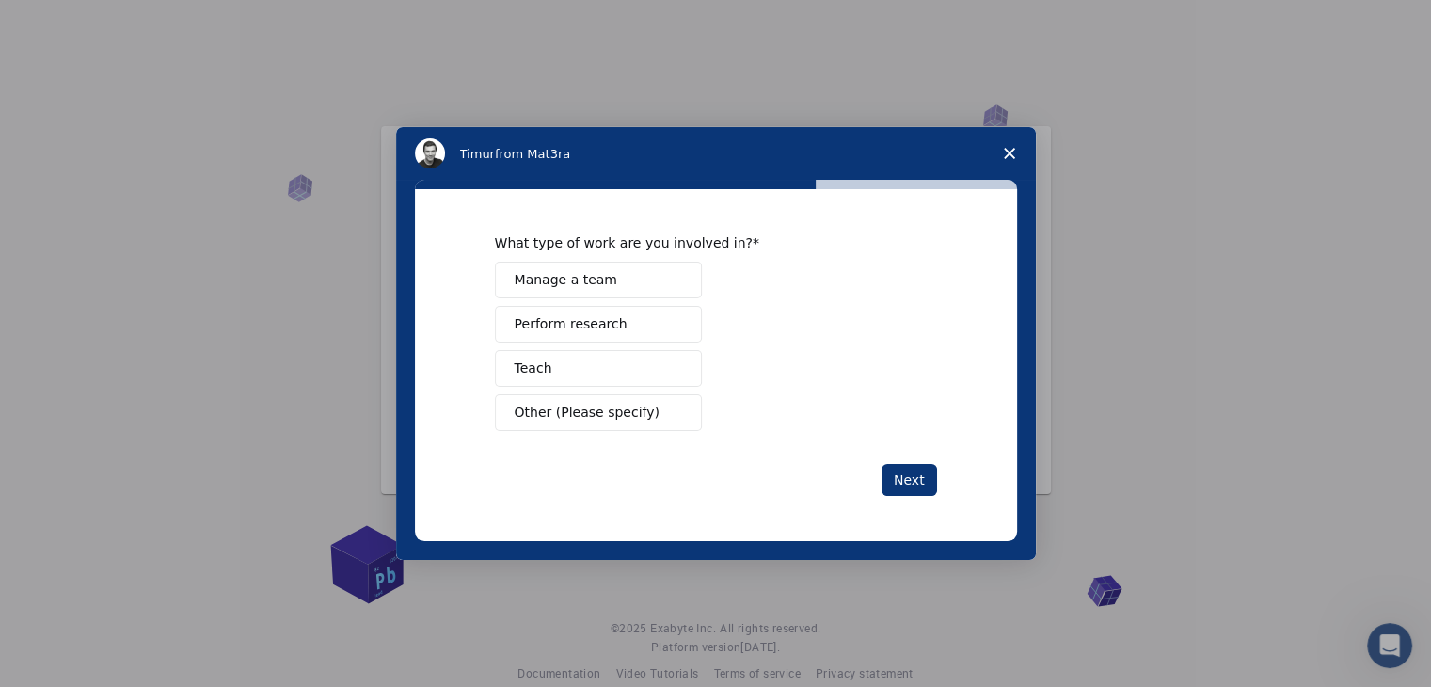
click at [564, 405] on span "Other (Please specify)" at bounding box center [587, 413] width 145 height 20
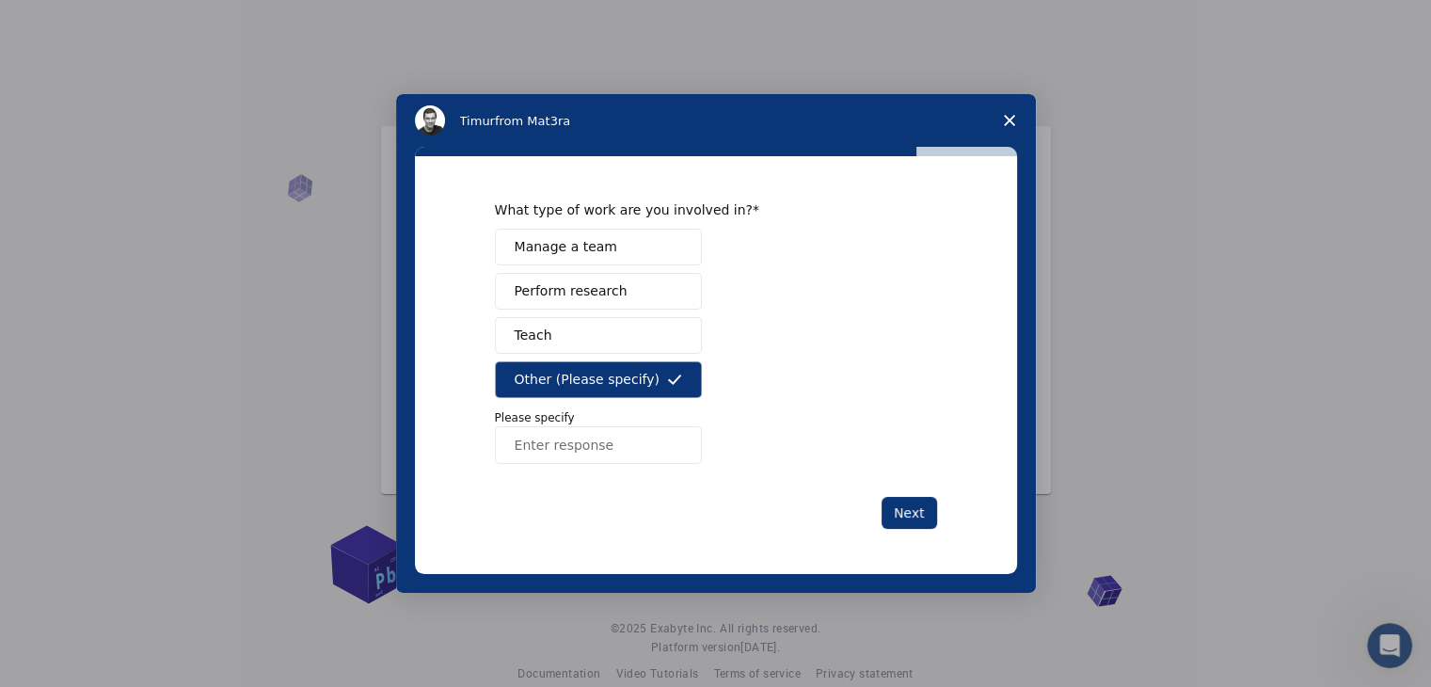
click at [554, 453] on input "Enter response" at bounding box center [598, 445] width 207 height 38
type input "Student"
click at [894, 506] on button "Next" at bounding box center [910, 513] width 56 height 32
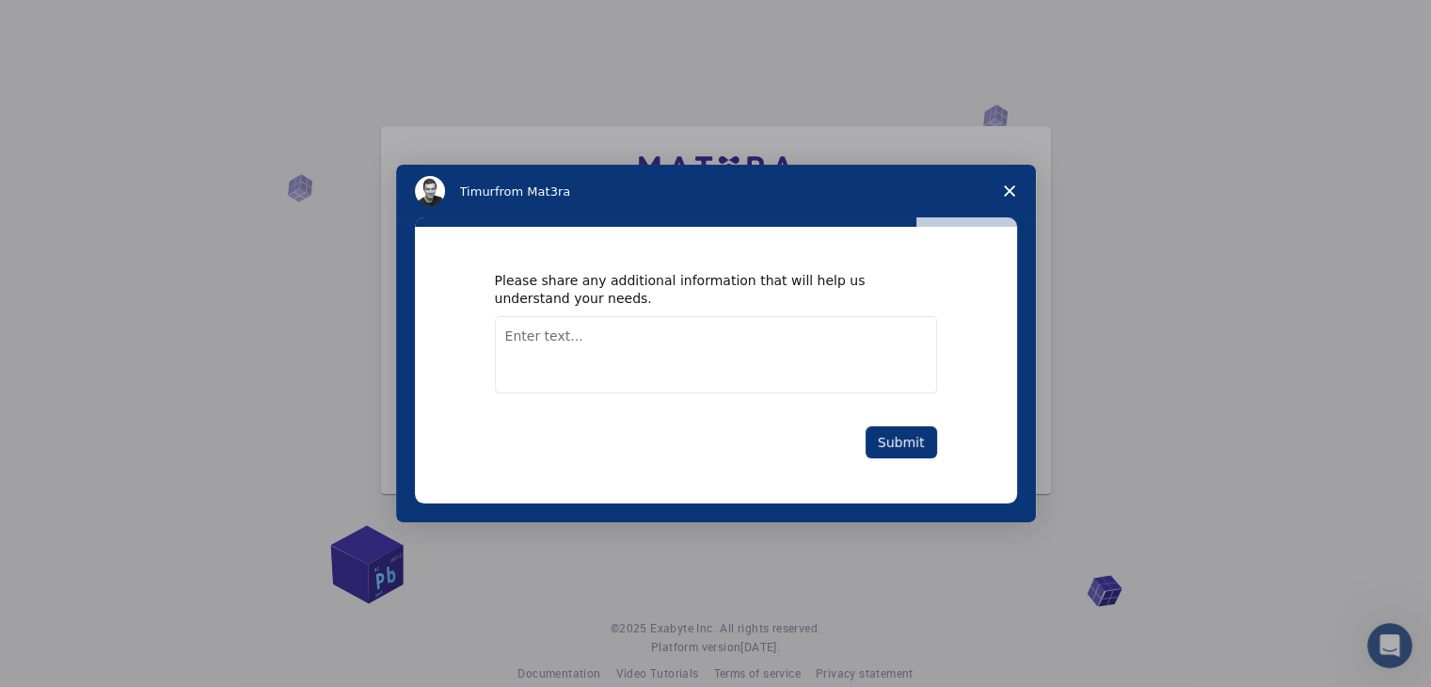
click at [659, 358] on textarea "Enter text..." at bounding box center [716, 354] width 442 height 77
type textarea "I am student who has to design a spark logo from metal sheet"
click at [888, 430] on button "Submit" at bounding box center [901, 442] width 71 height 32
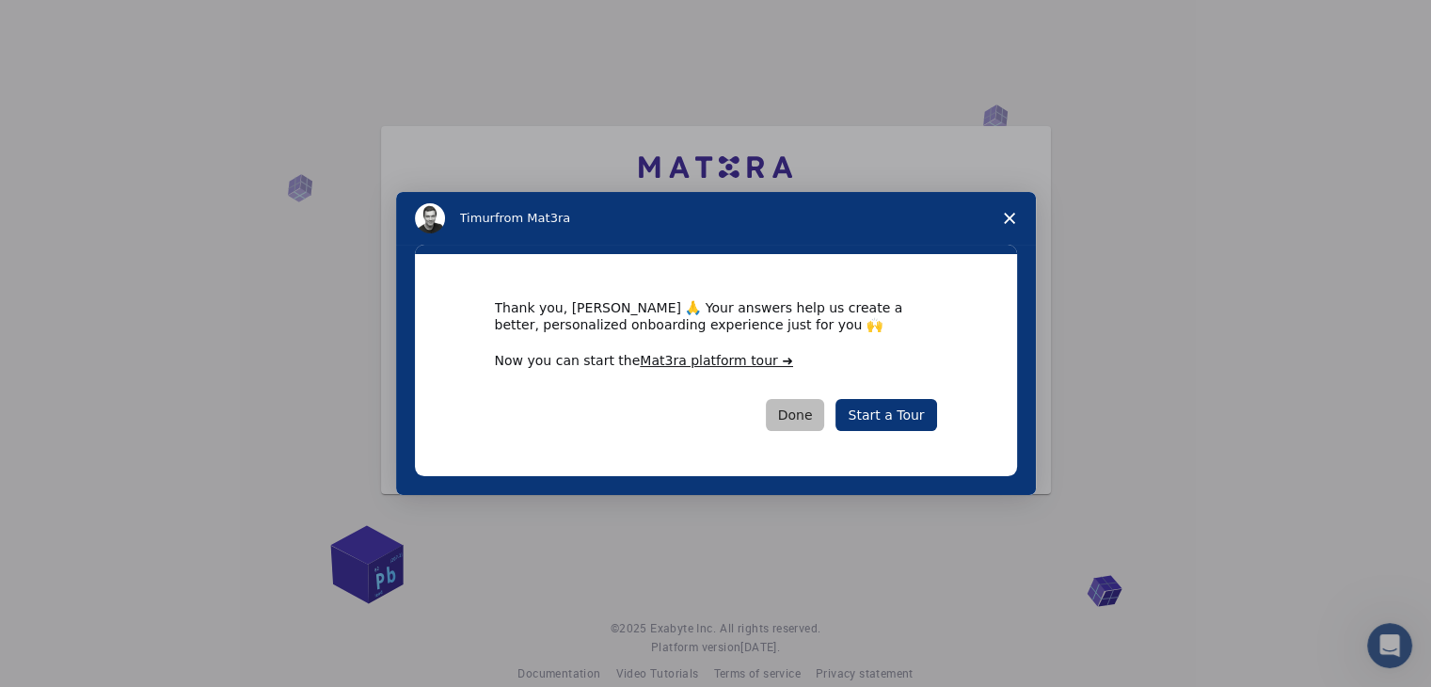
click at [800, 411] on button "Done" at bounding box center [795, 415] width 59 height 32
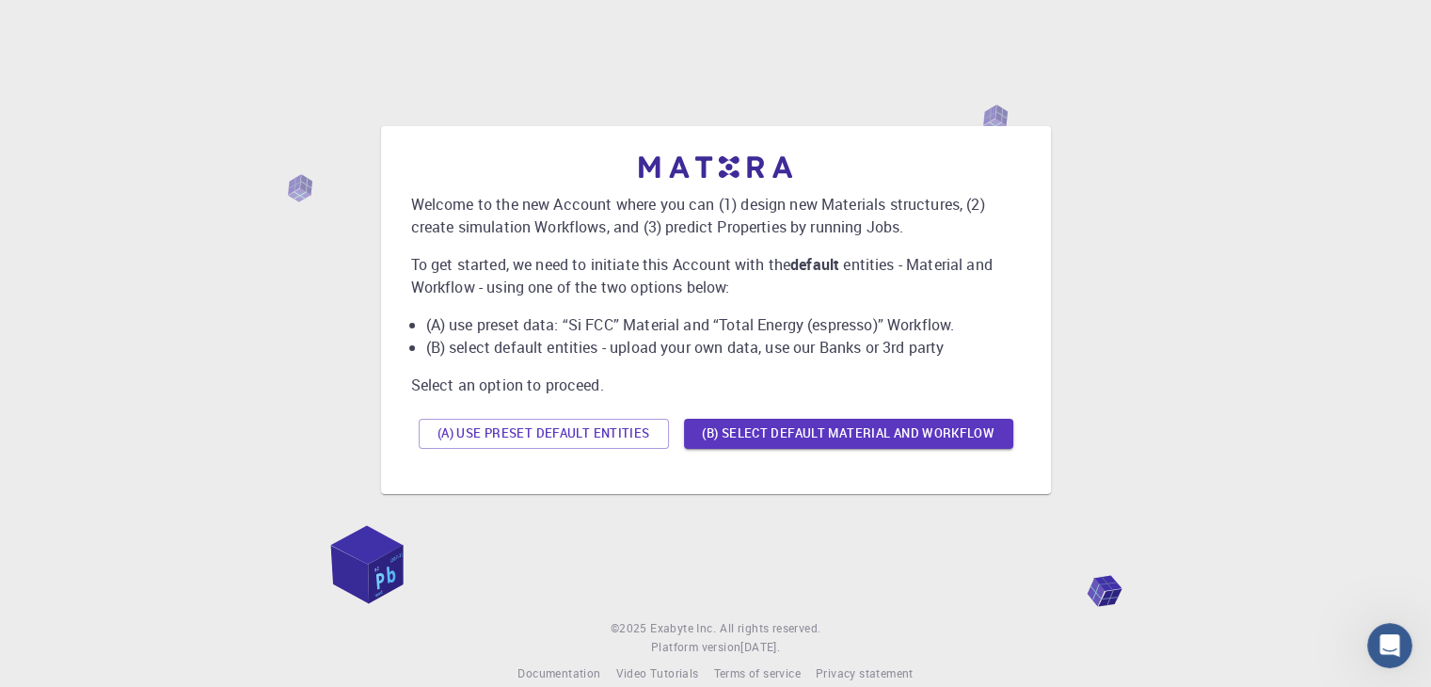
scroll to position [26, 0]
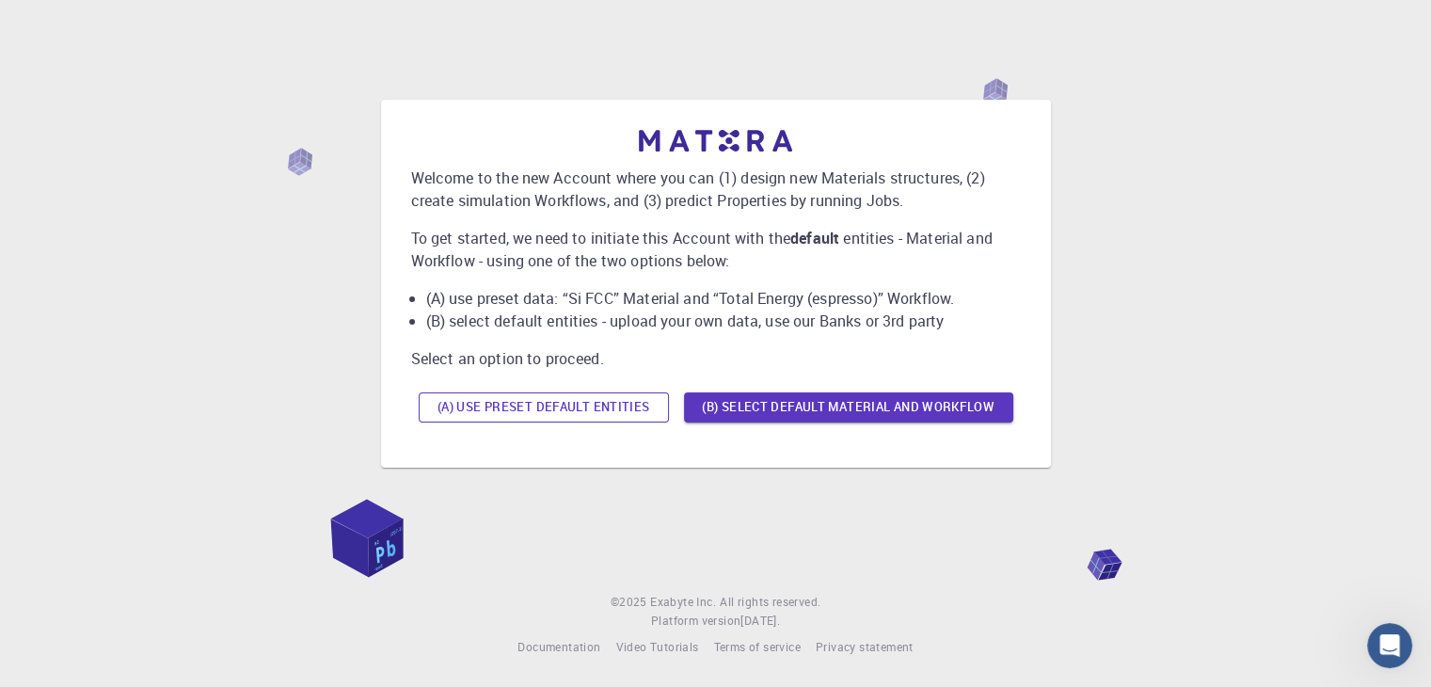
click at [552, 398] on button "(A) Use preset default entities" at bounding box center [544, 407] width 250 height 30
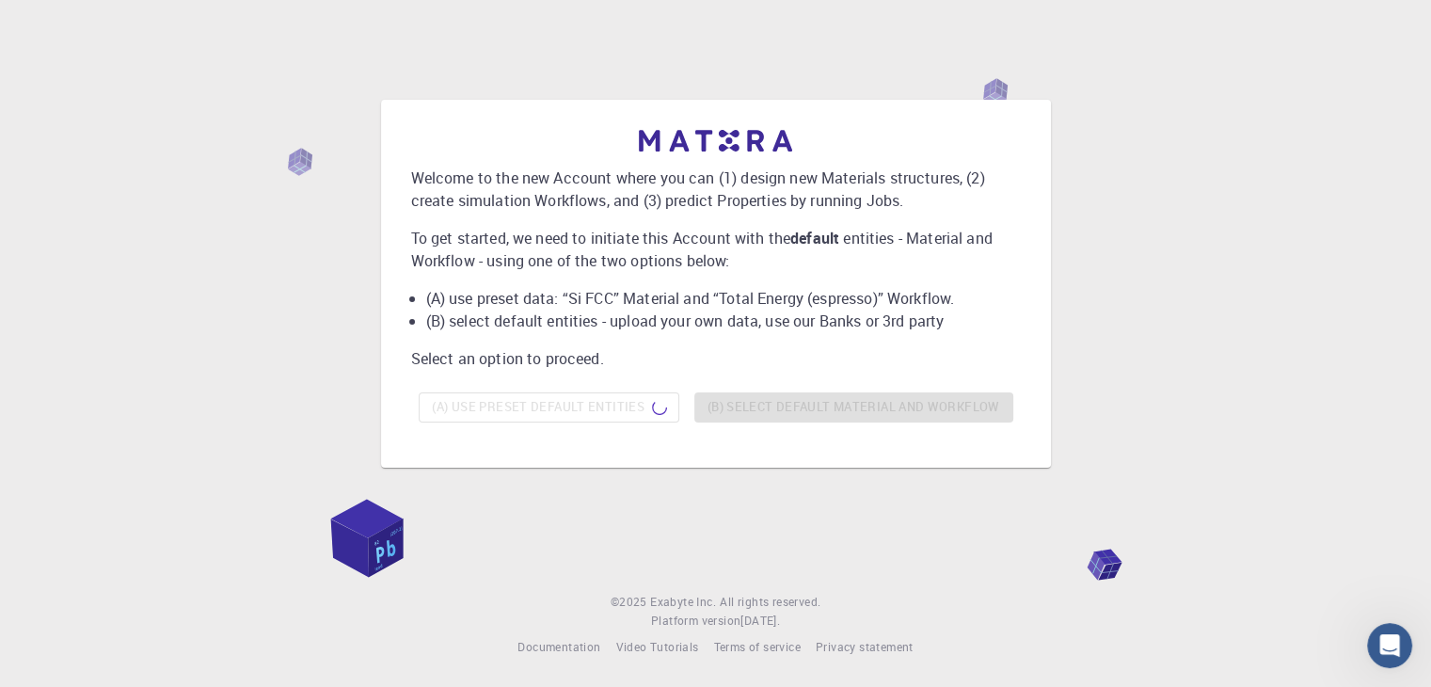
click at [950, 385] on div "(A) Use preset default entities (B) Select default material and workflow" at bounding box center [716, 407] width 610 height 45
